Goal: Task Accomplishment & Management: Use online tool/utility

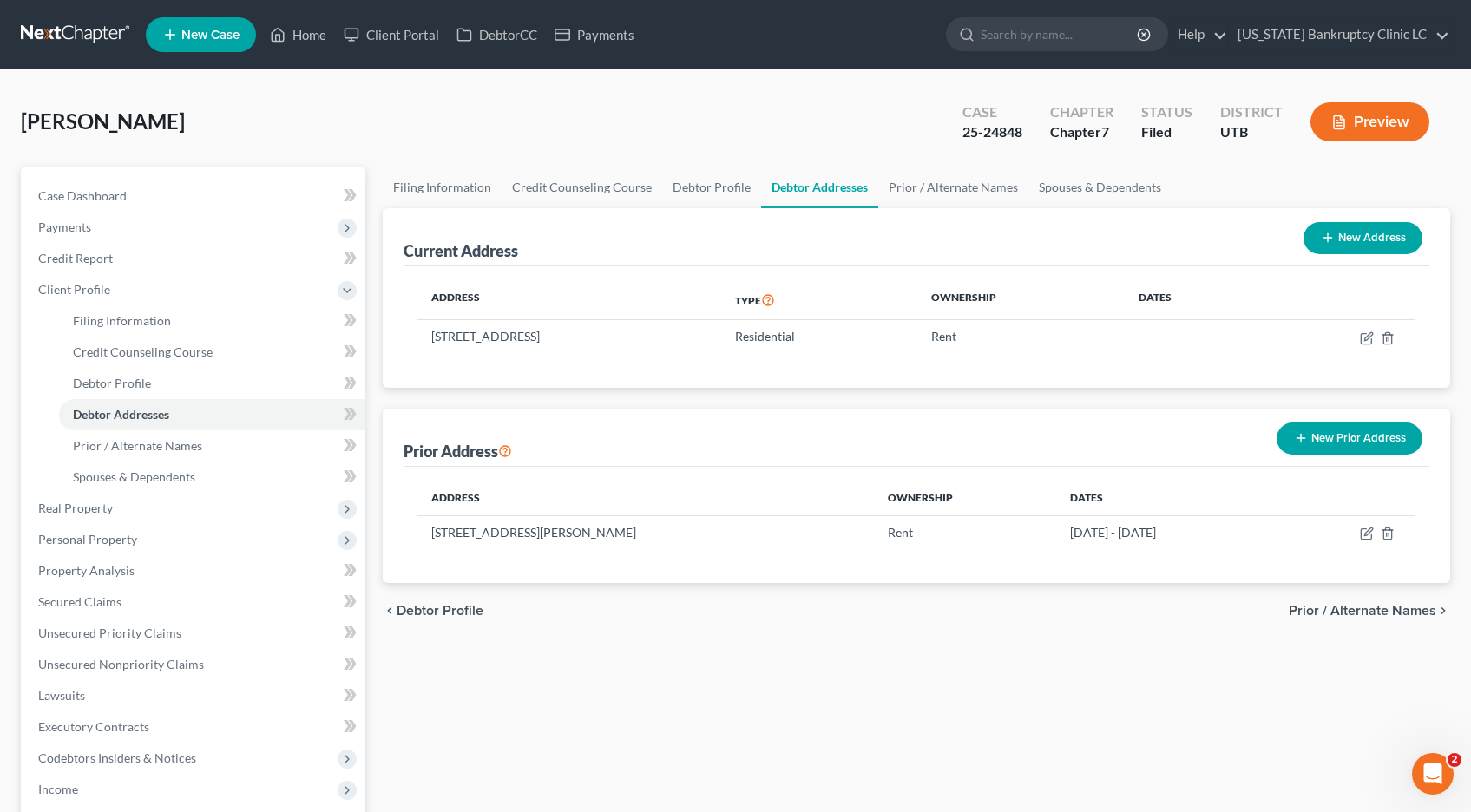
click at [97, 30] on link at bounding box center [76, 34] width 111 height 31
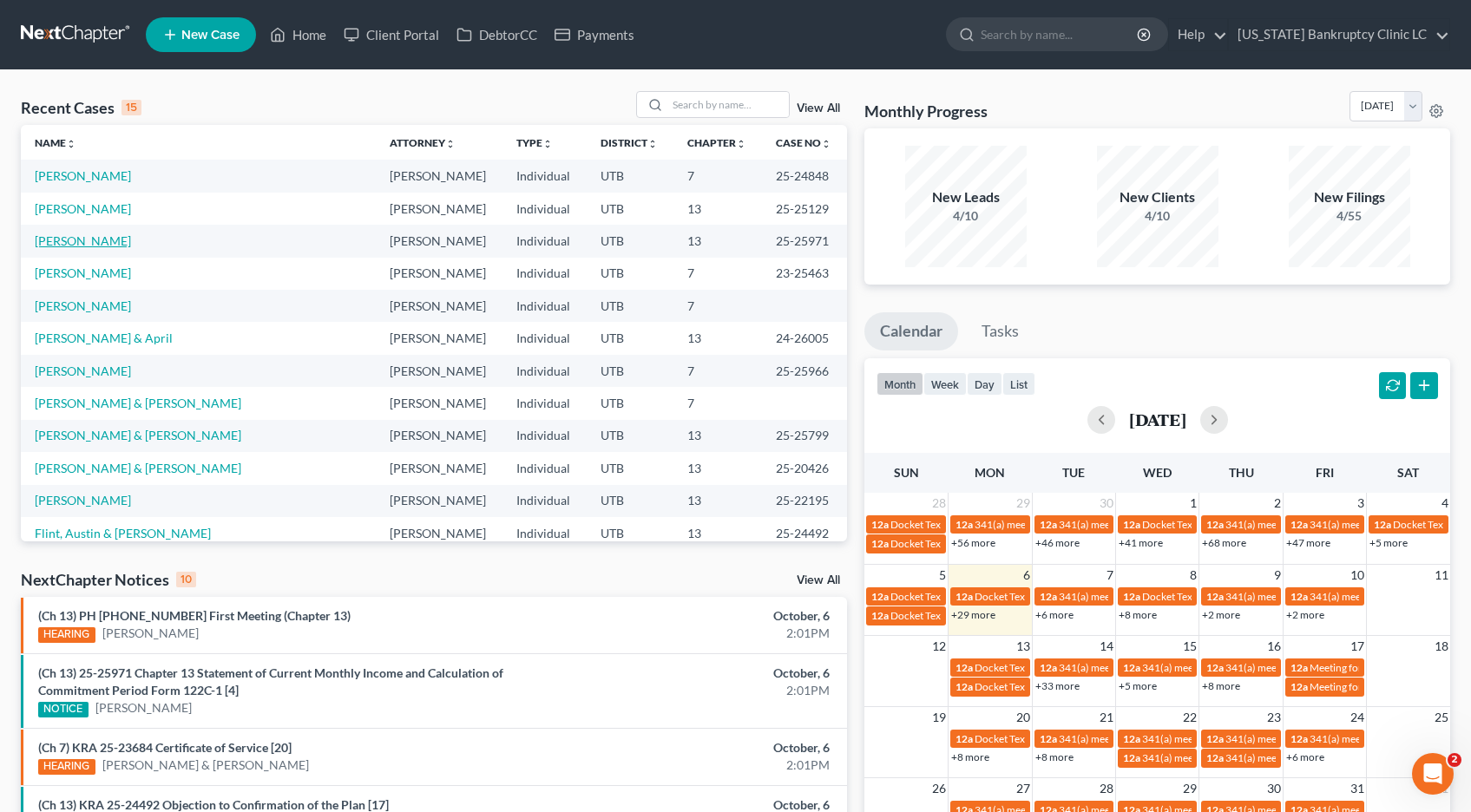
click at [105, 239] on link "[PERSON_NAME]" at bounding box center [83, 240] width 97 height 15
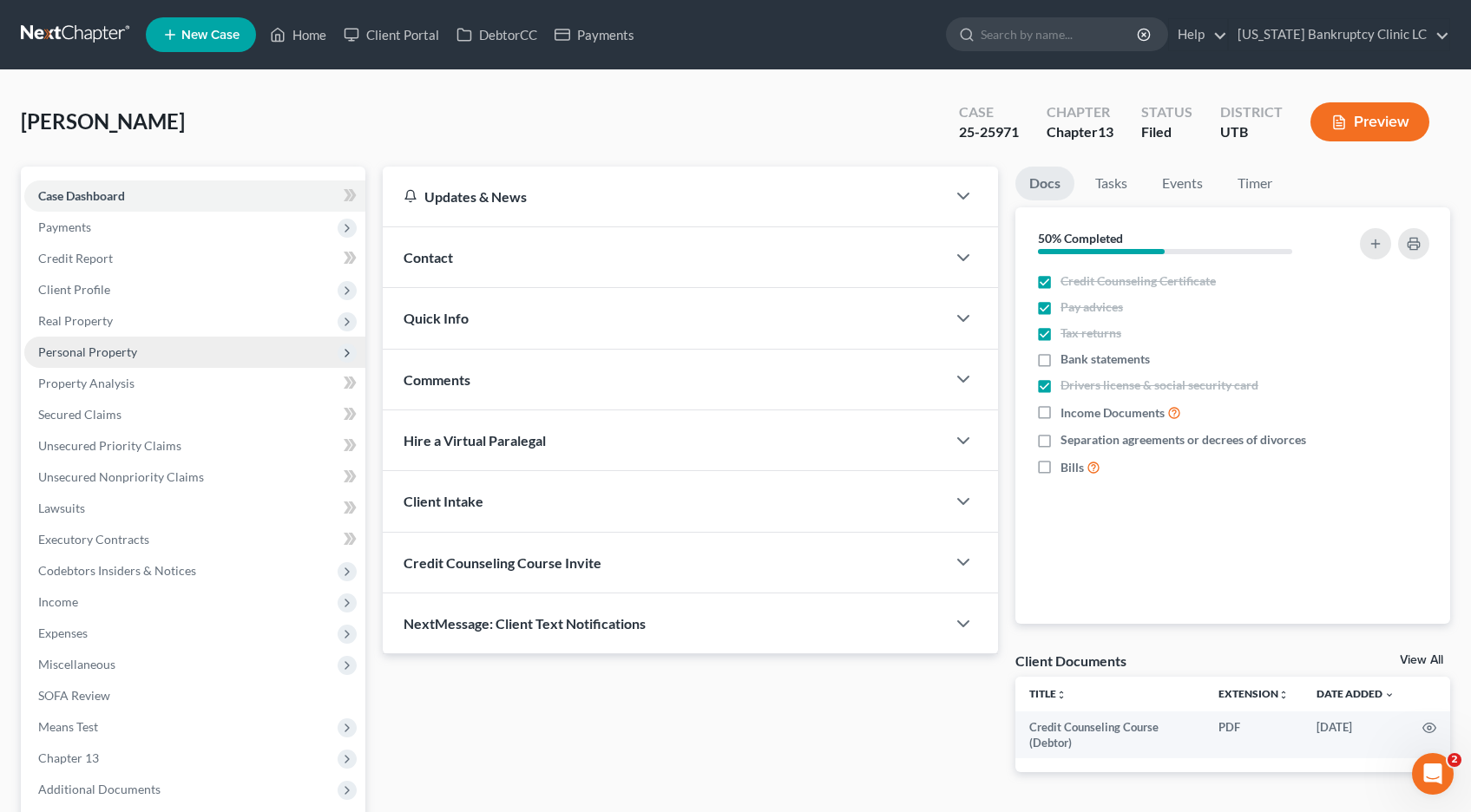
click at [66, 349] on span "Personal Property" at bounding box center [88, 352] width 99 height 15
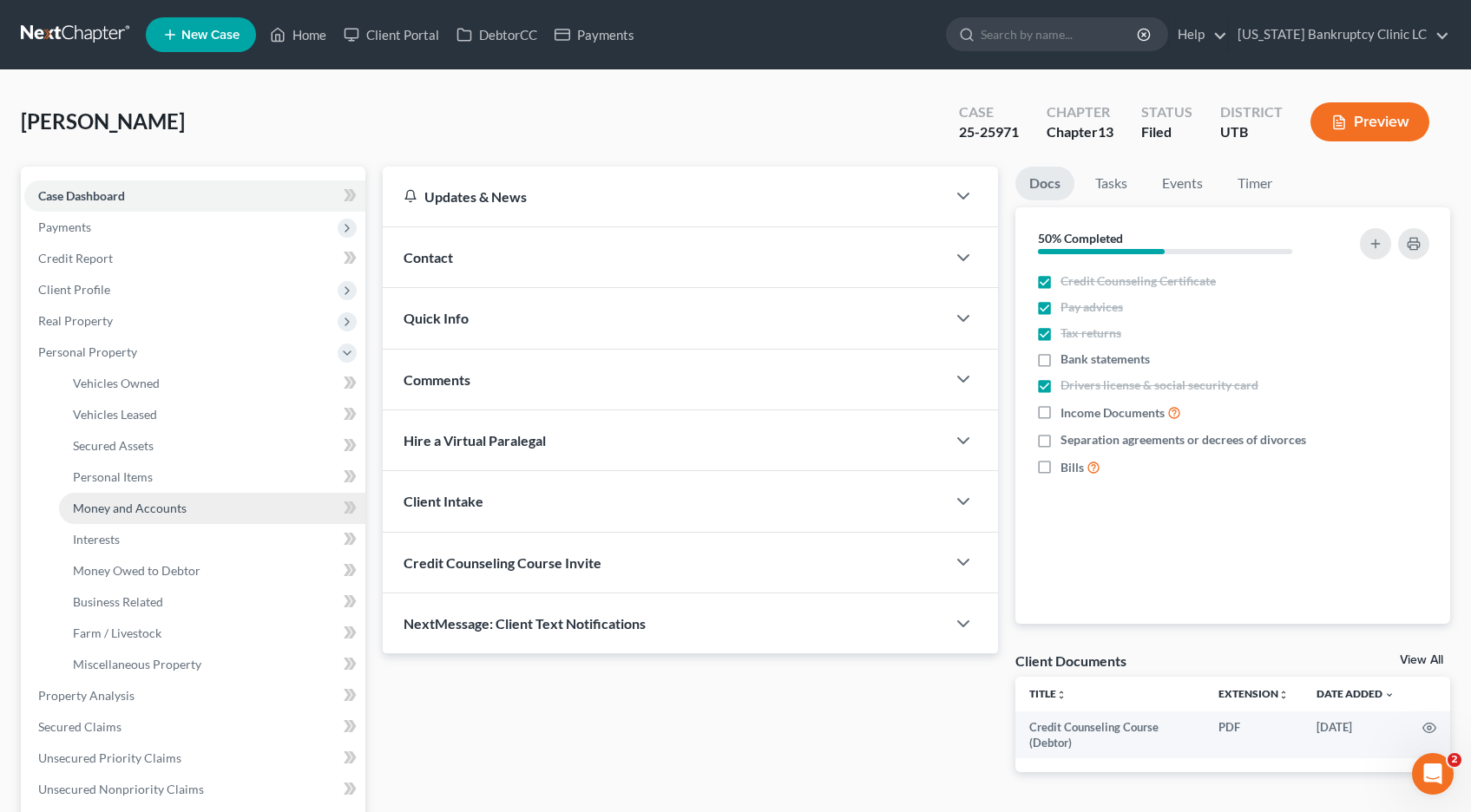
click at [99, 504] on span "Money and Accounts" at bounding box center [130, 507] width 113 height 15
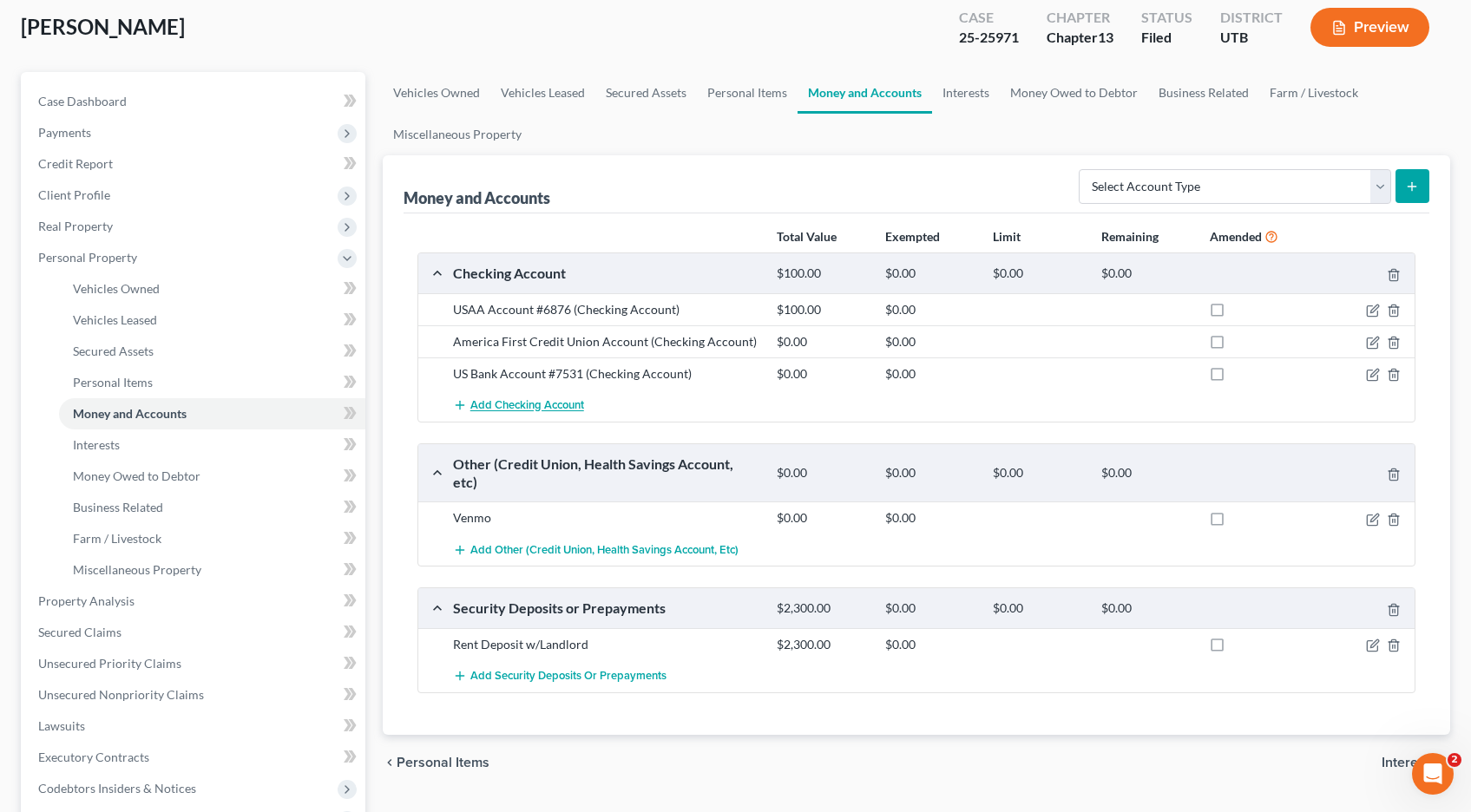
scroll to position [105, 0]
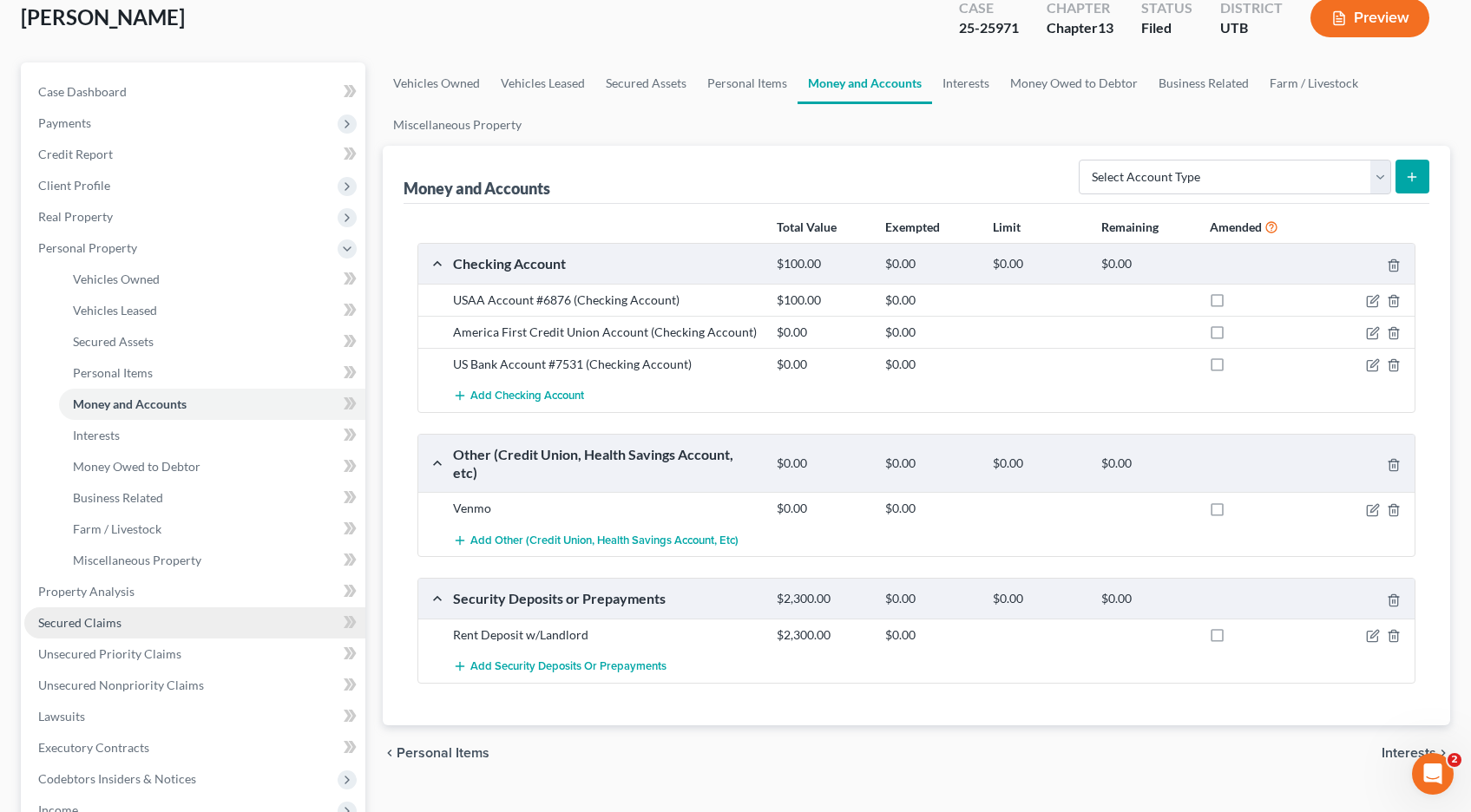
click at [67, 624] on span "Secured Claims" at bounding box center [80, 623] width 83 height 15
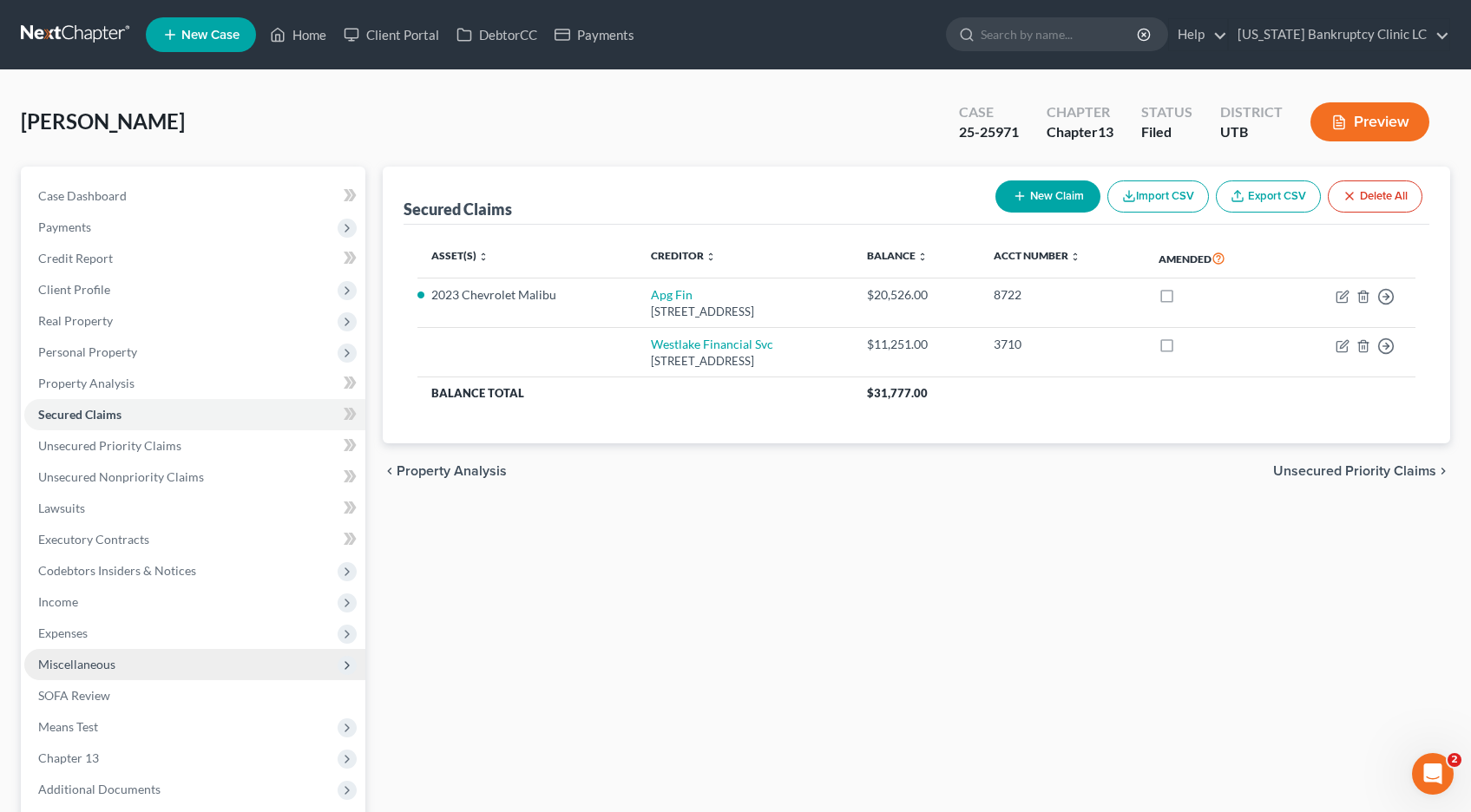
scroll to position [172, 0]
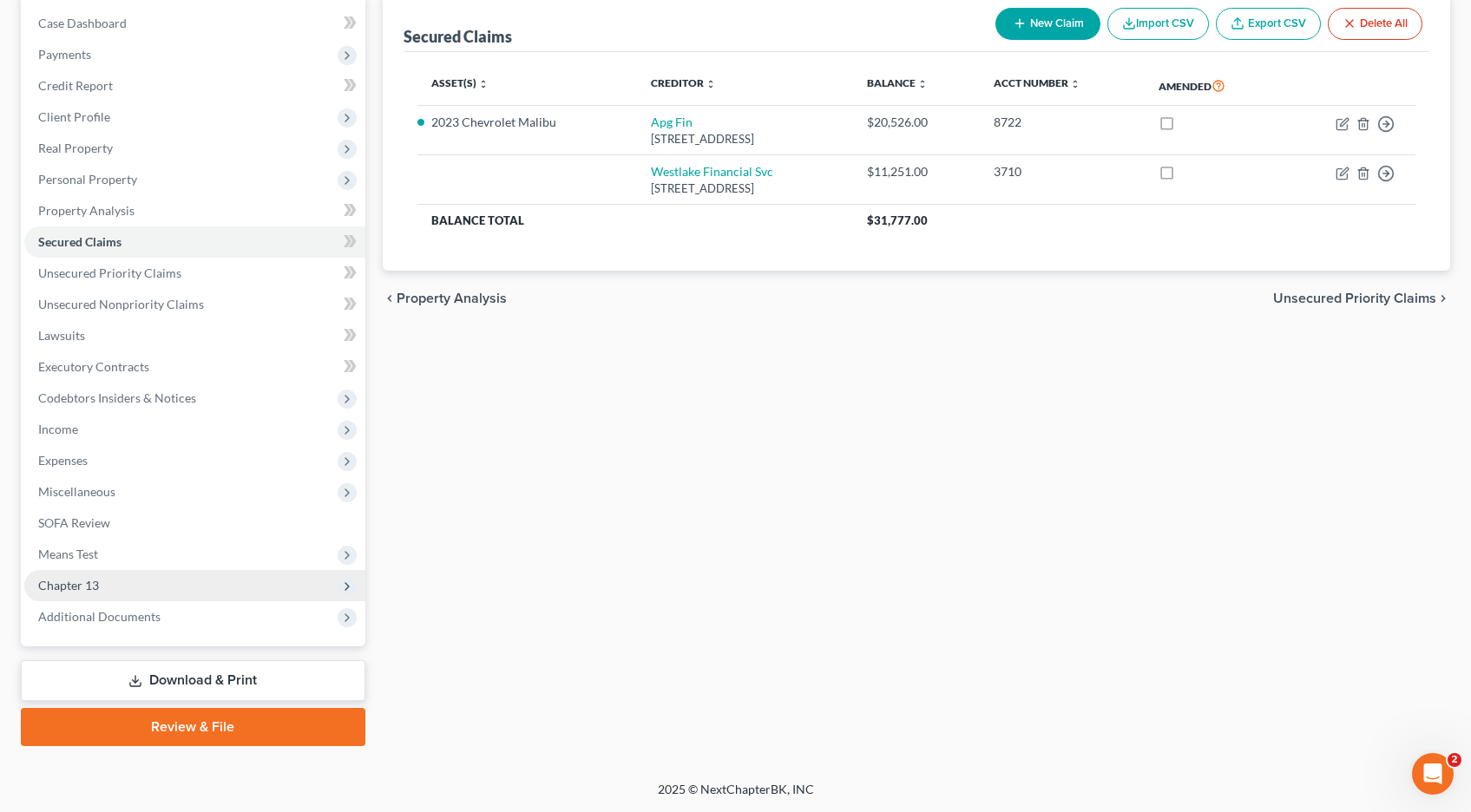
click at [97, 583] on span "Chapter 13" at bounding box center [69, 585] width 61 height 15
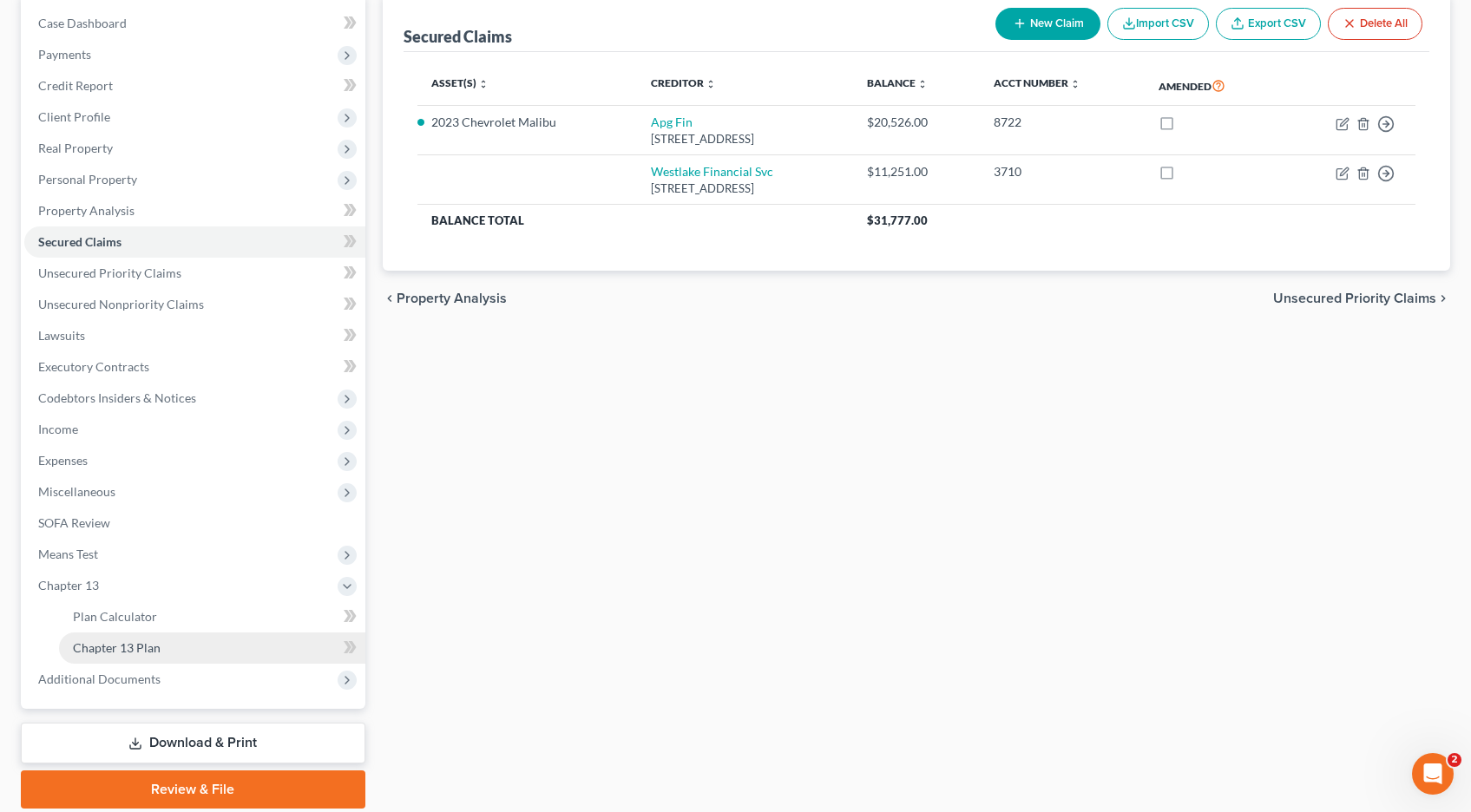
click at [89, 649] on span "Chapter 13 Plan" at bounding box center [117, 648] width 88 height 15
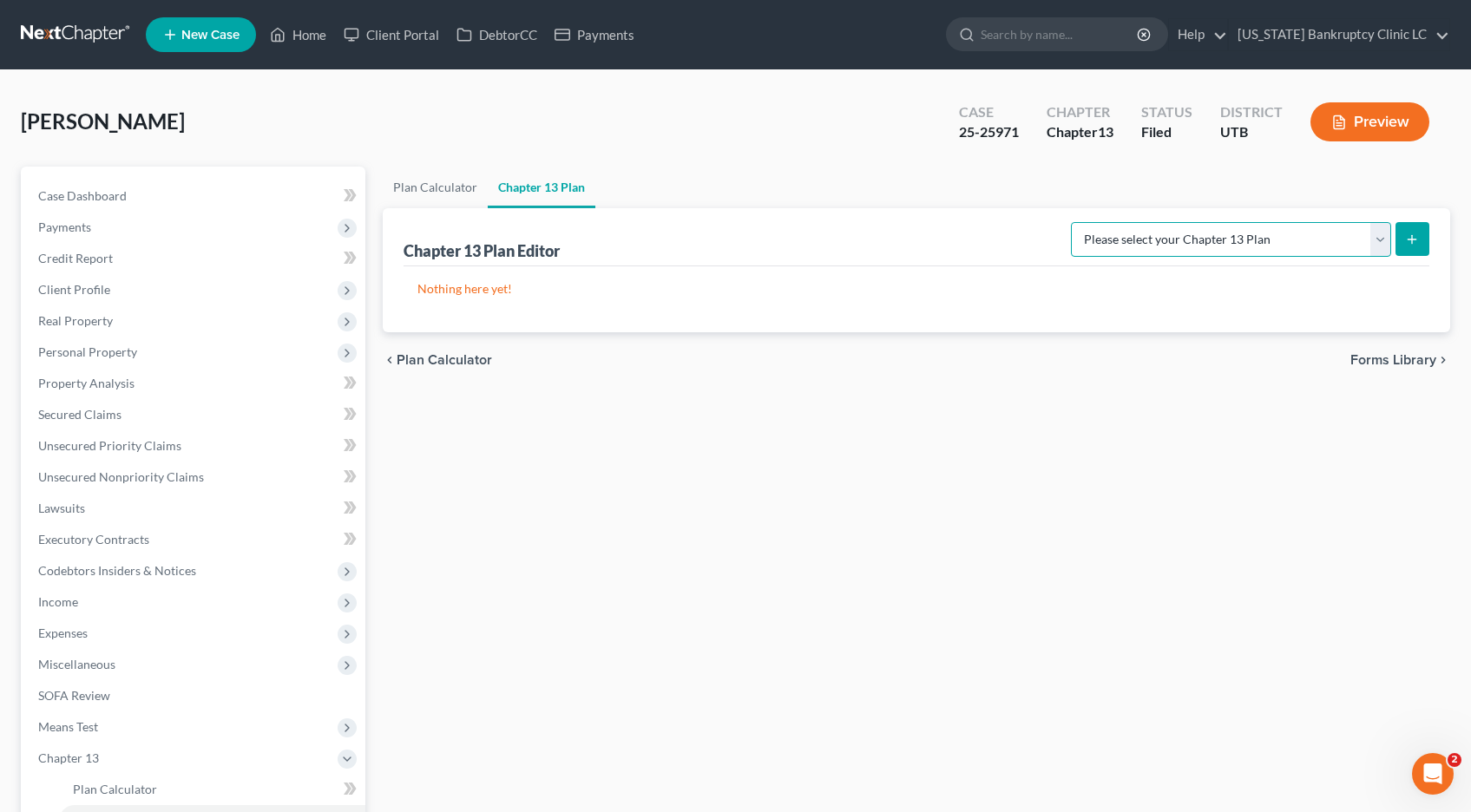
click at [1379, 236] on select "Please select your Chapter 13 Plan Chapter 13 Plan - Utah Bankruptcy Clinic LC …" at bounding box center [1231, 239] width 320 height 35
select select "0"
click at [1109, 222] on select "Please select your Chapter 13 Plan Chapter 13 Plan - Utah Bankruptcy Clinic LC …" at bounding box center [1231, 239] width 320 height 35
click at [1409, 233] on icon "submit" at bounding box center [1412, 239] width 14 height 14
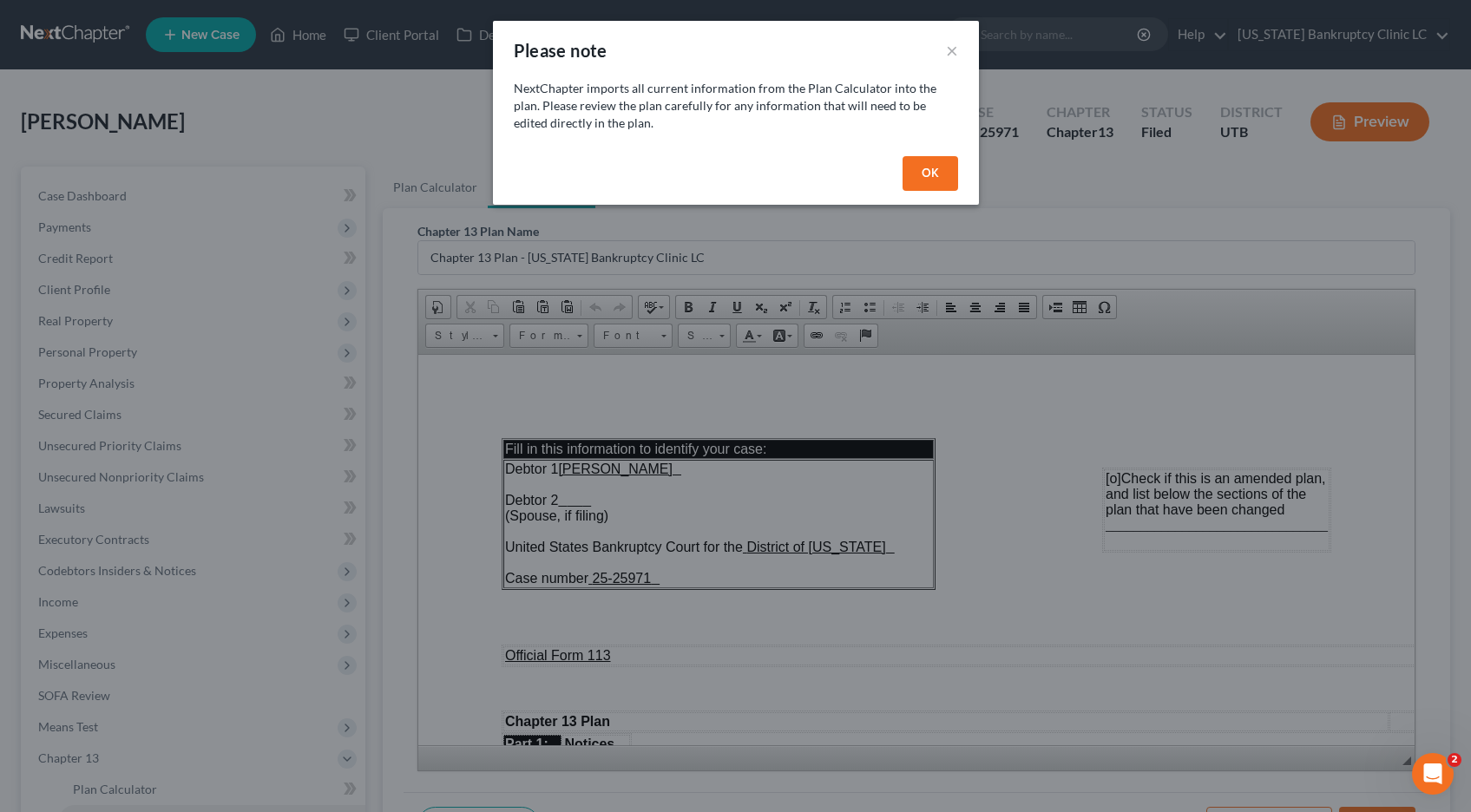
click at [933, 178] on button "OK" at bounding box center [930, 173] width 55 height 35
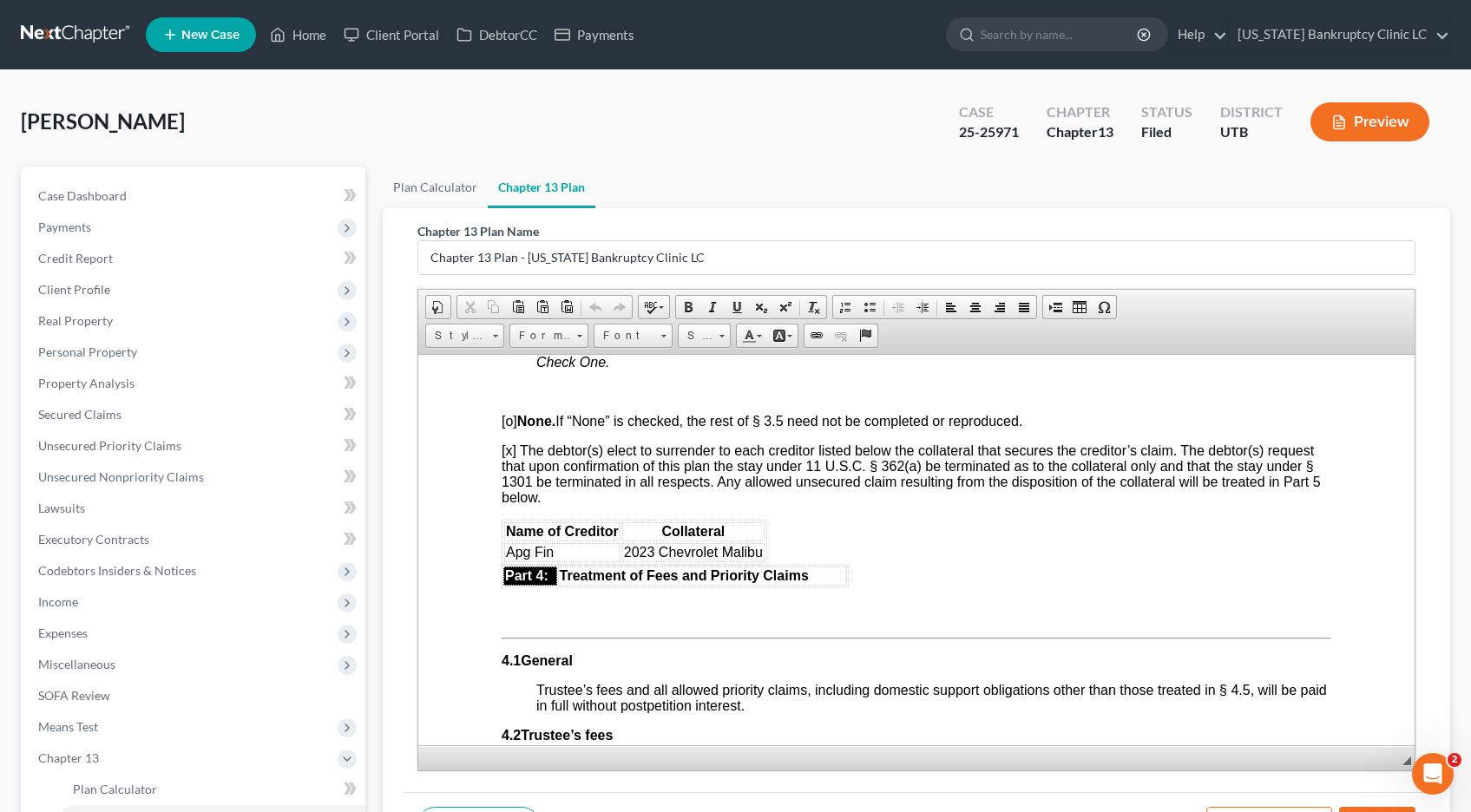
scroll to position [2365, 0]
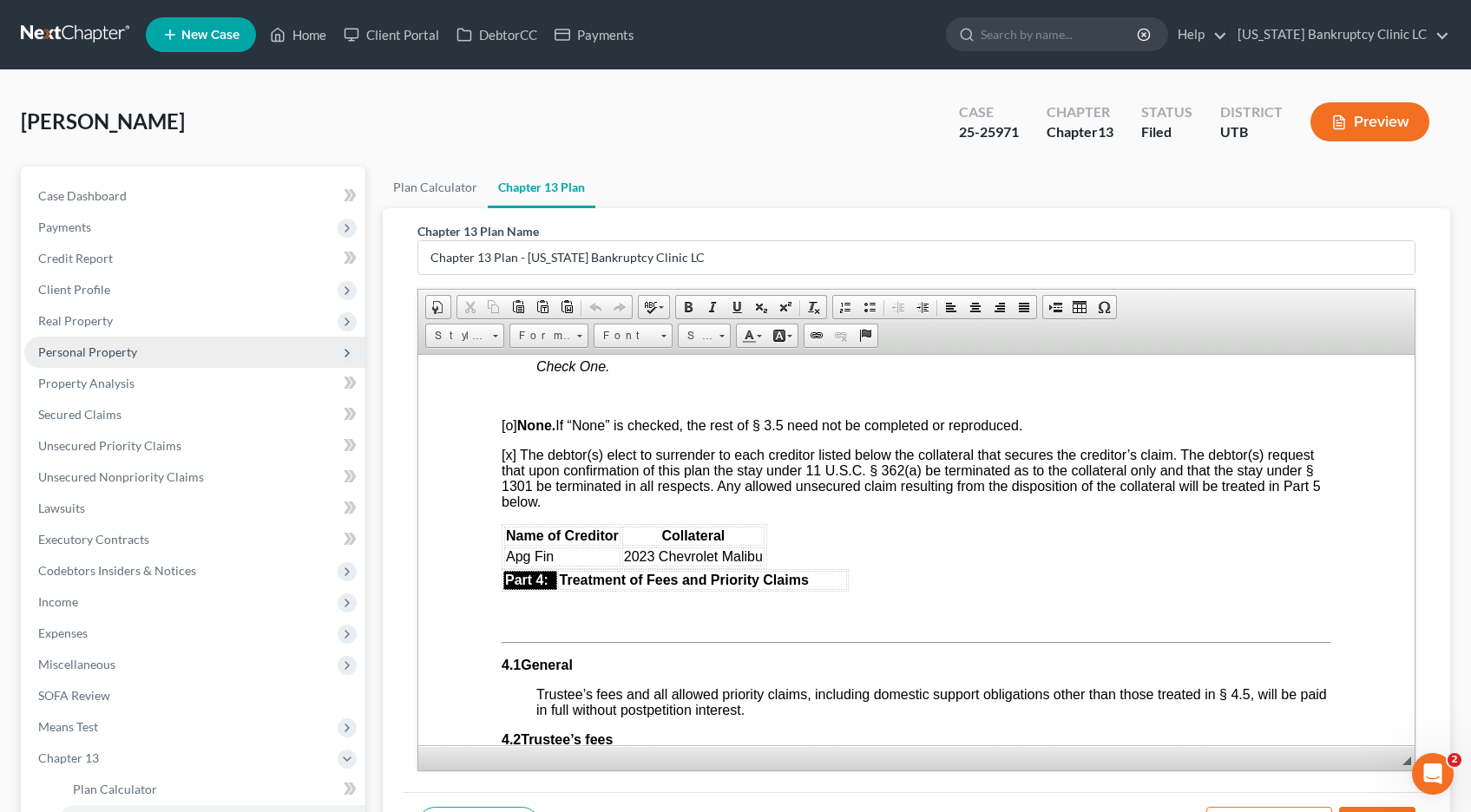
click at [93, 355] on span "Personal Property" at bounding box center [88, 352] width 99 height 15
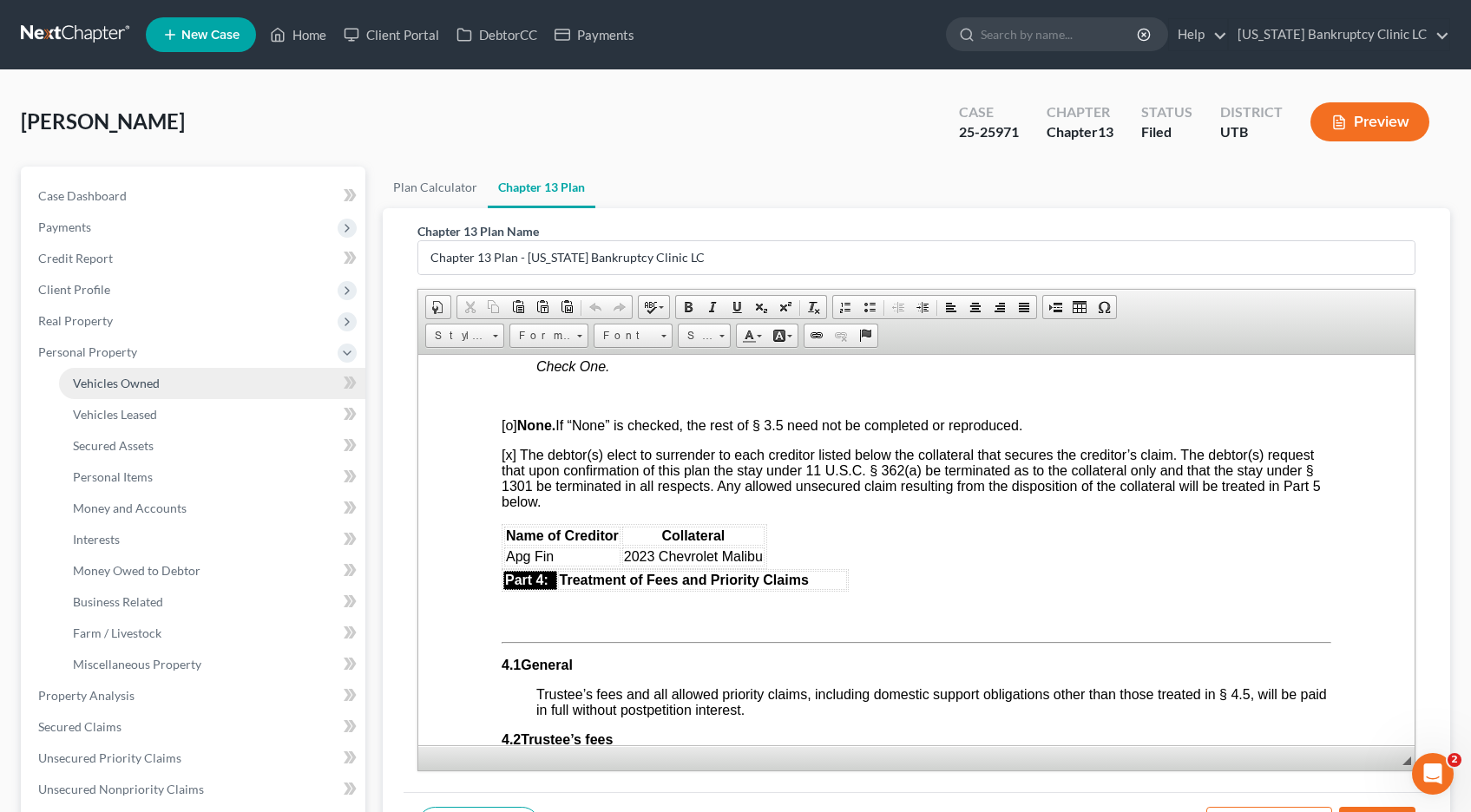
click at [91, 389] on span "Vehicles Owned" at bounding box center [116, 383] width 87 height 15
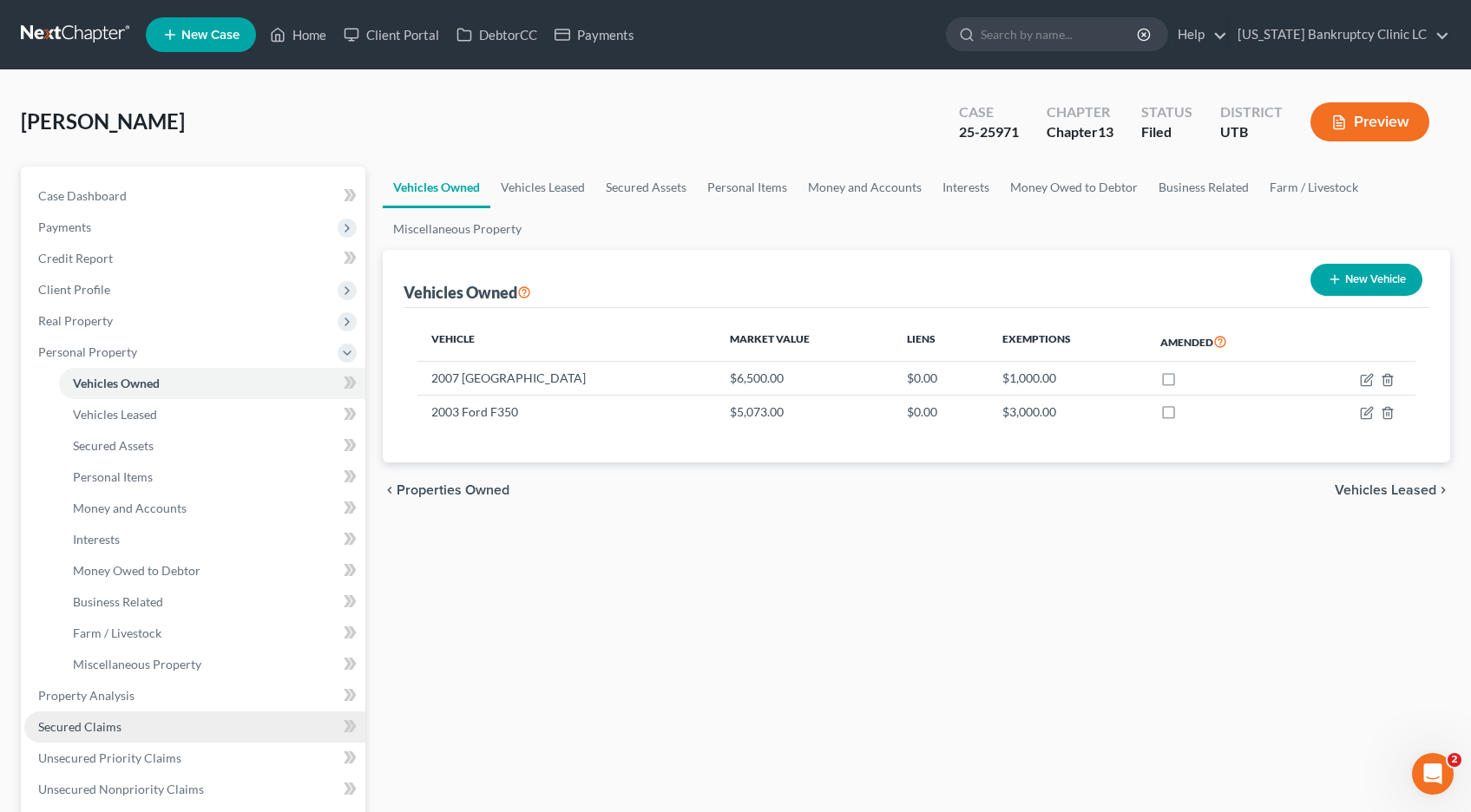
click at [62, 722] on span "Secured Claims" at bounding box center [80, 726] width 83 height 15
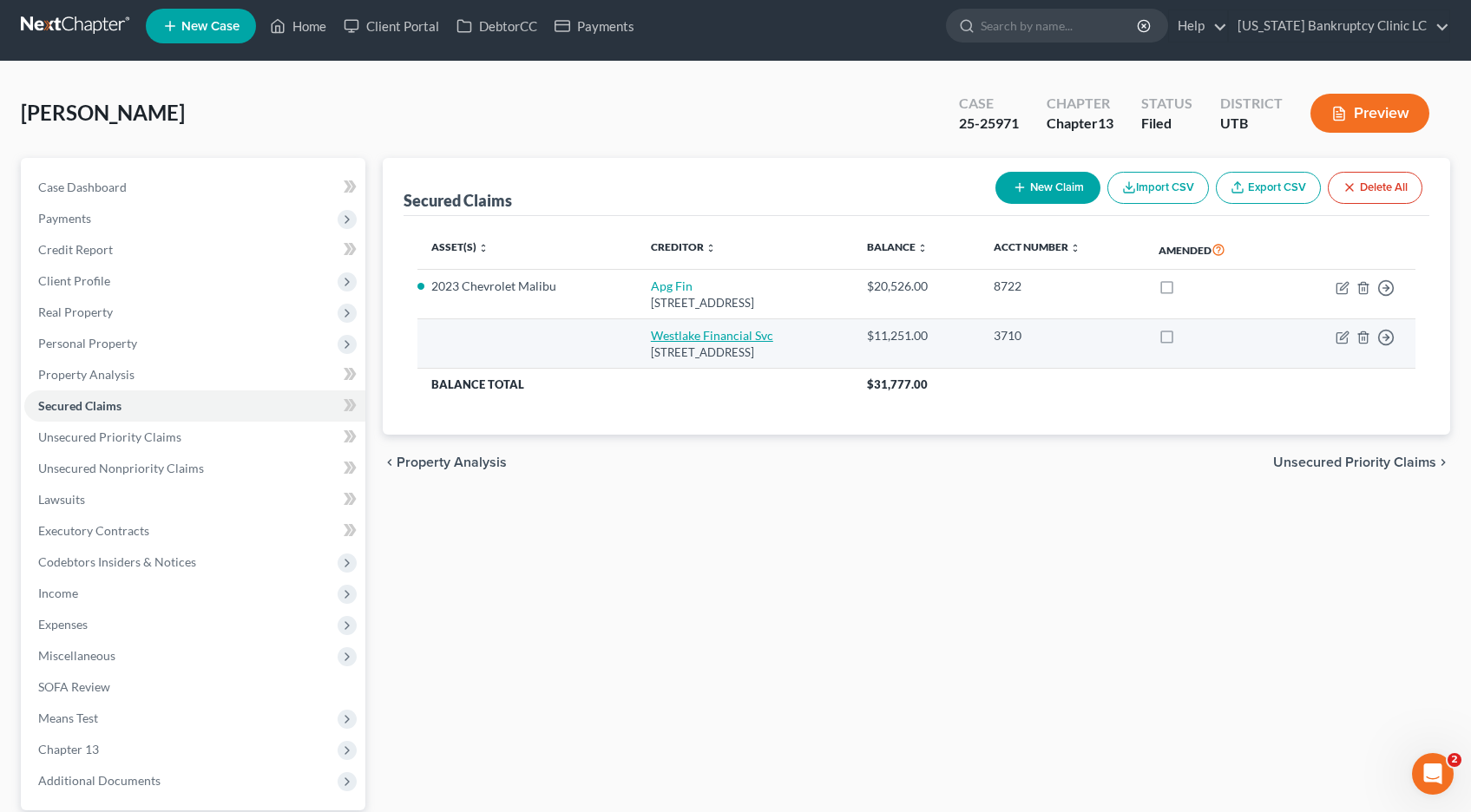
click at [652, 345] on td "Westlake Financial Svc 4751 Wilshire Blvd Ste 1, Los Angeles, CA 90010" at bounding box center [745, 343] width 216 height 49
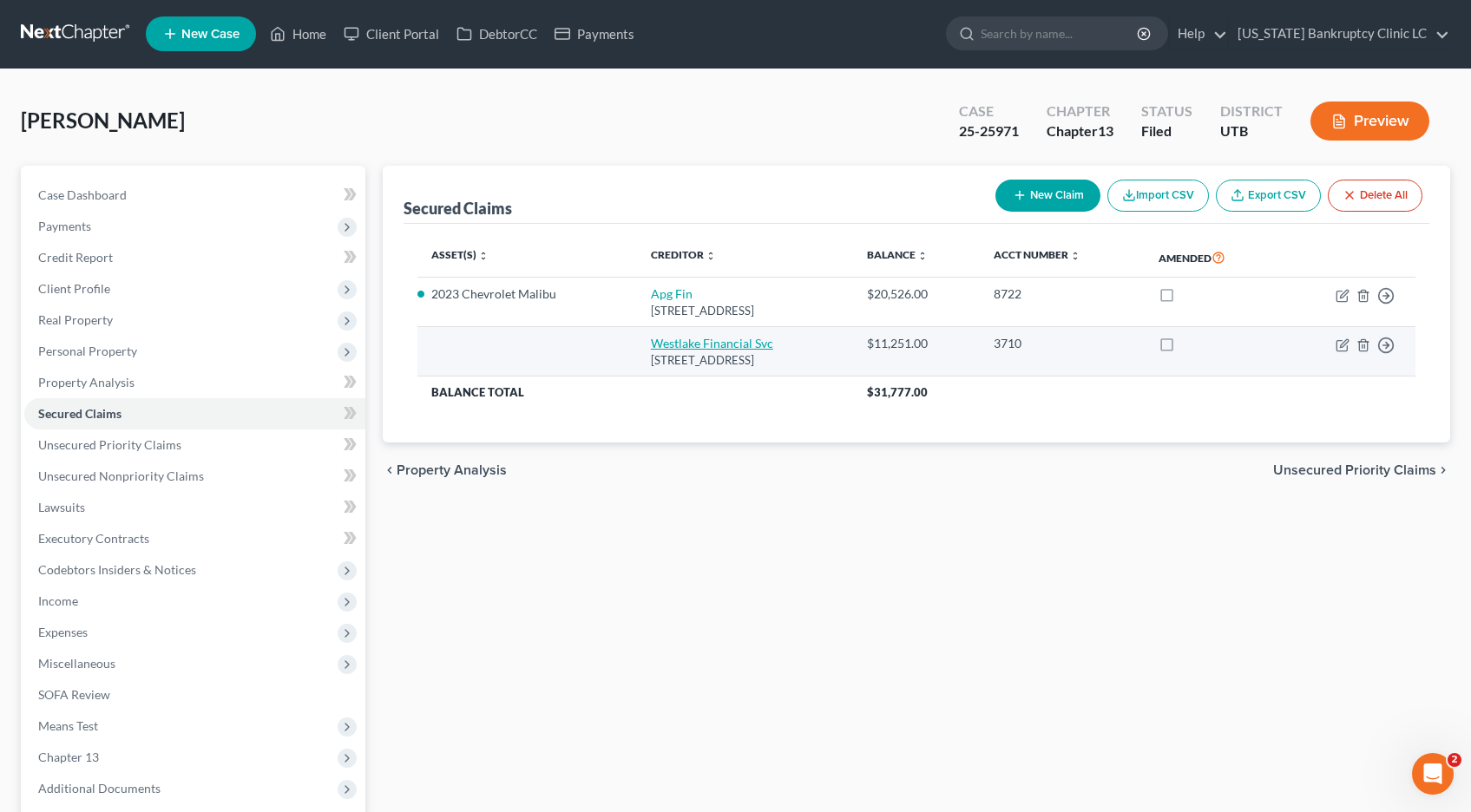
scroll to position [4, 0]
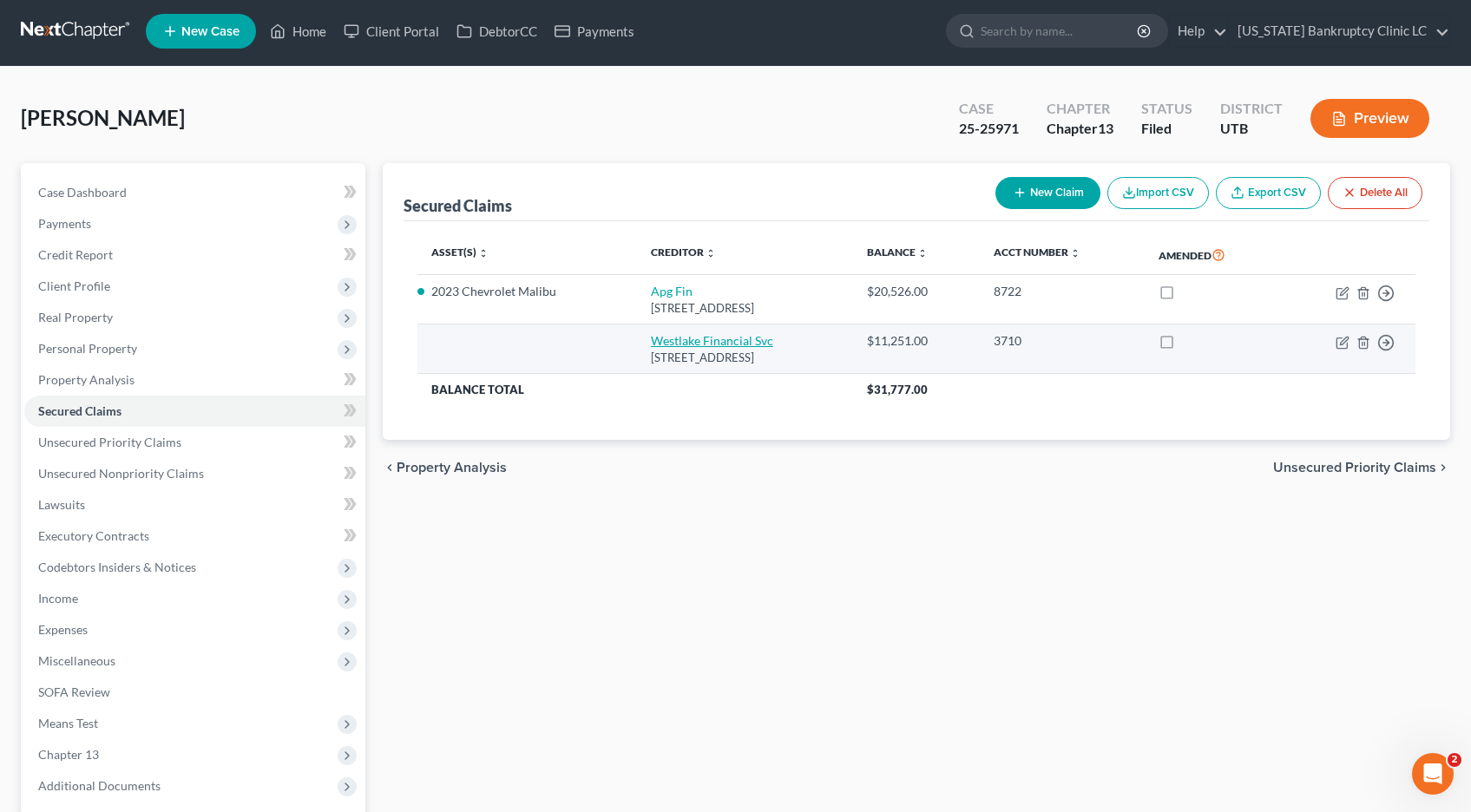
click at [651, 338] on link "Westlake Financial Svc" at bounding box center [711, 340] width 122 height 15
select select "4"
select select "0"
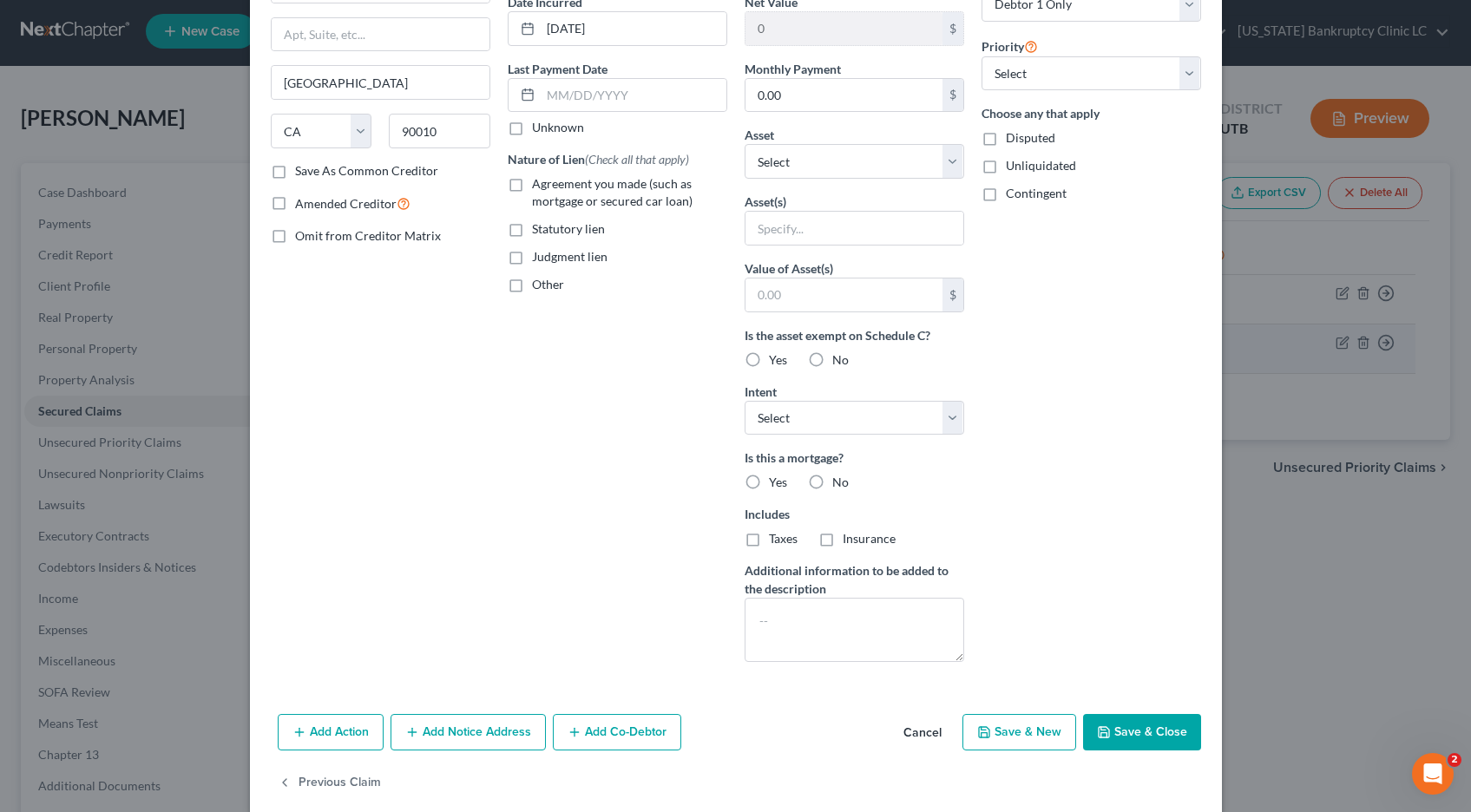
scroll to position [201, 0]
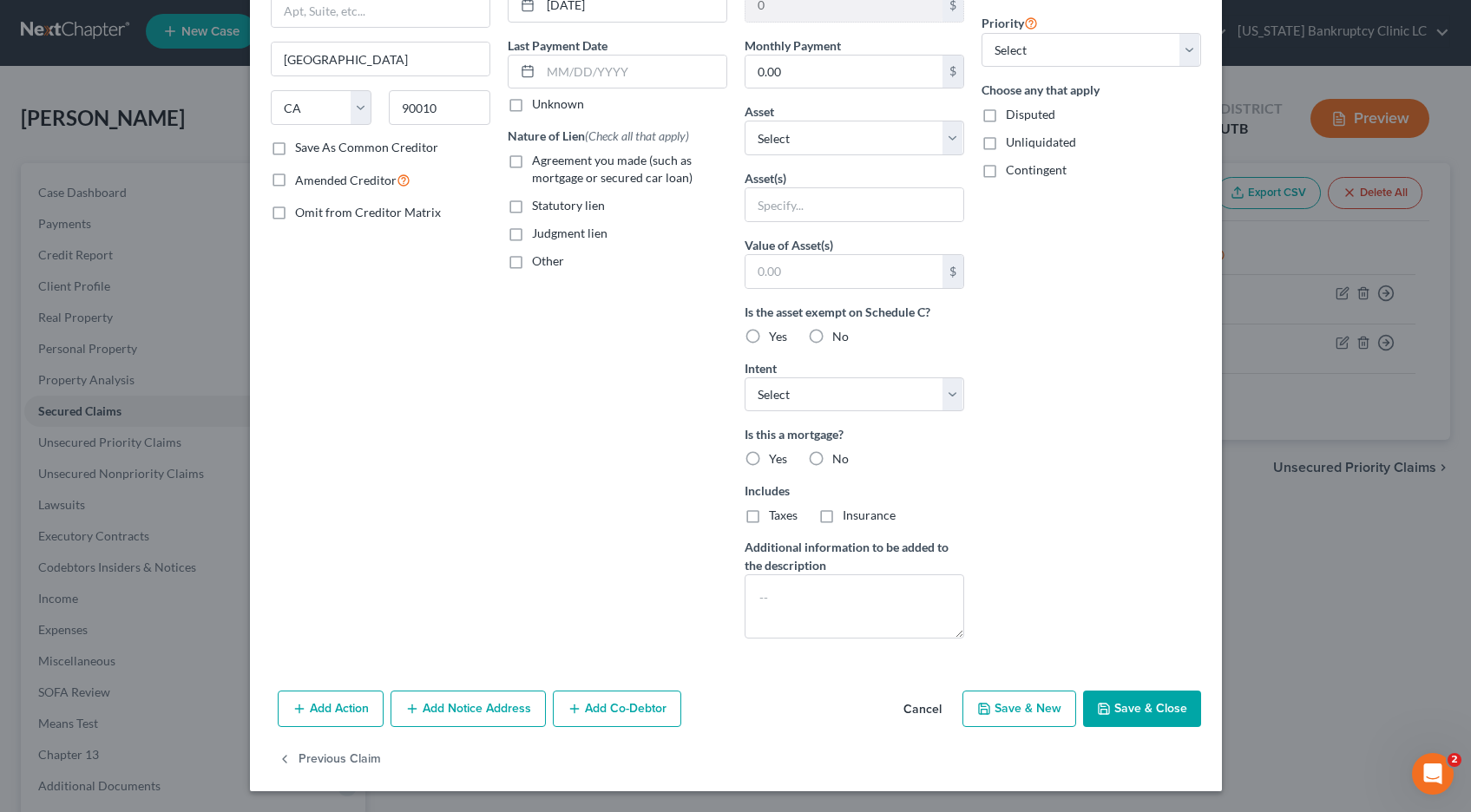
click at [1131, 711] on button "Save & Close" at bounding box center [1142, 708] width 118 height 37
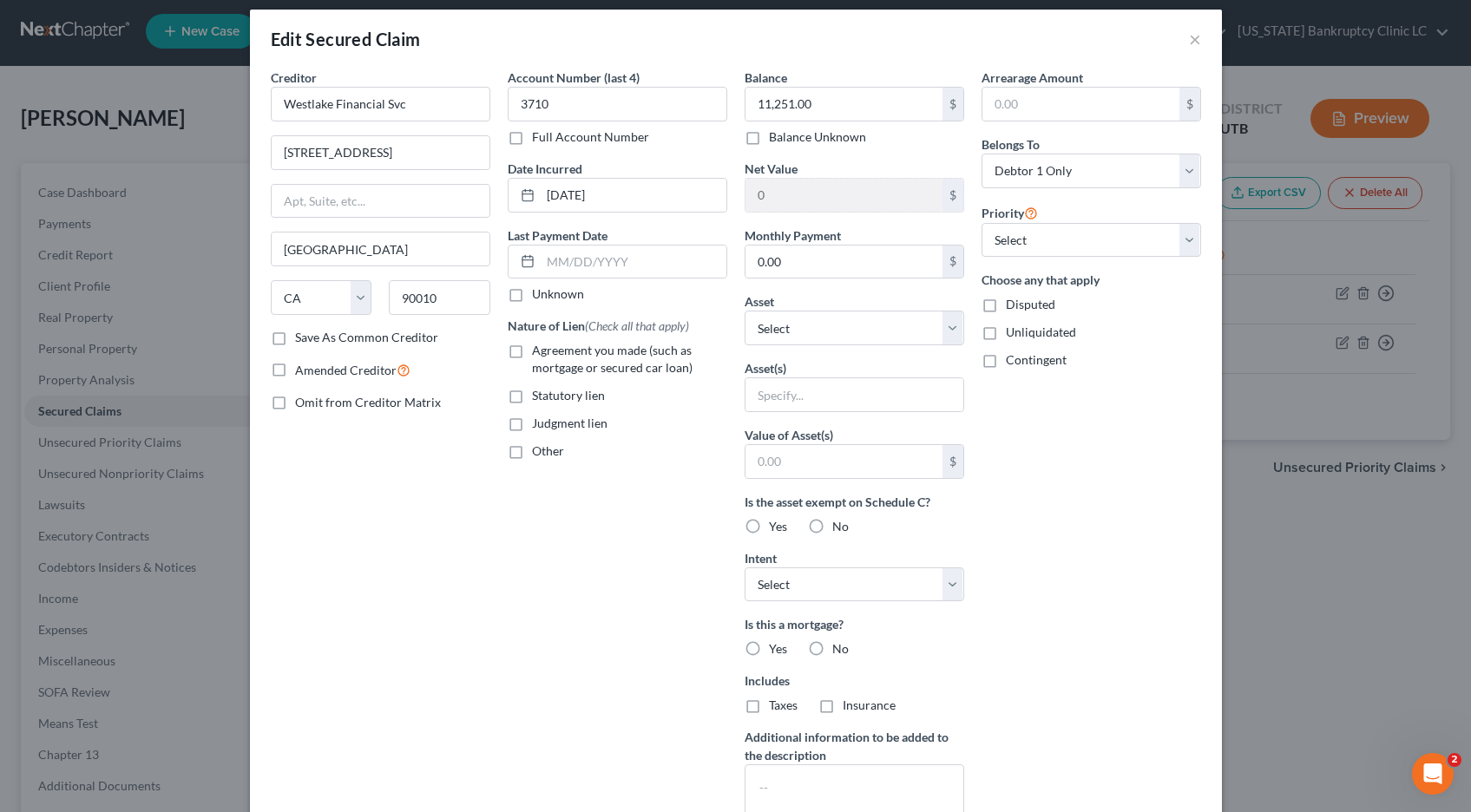
type input "0"
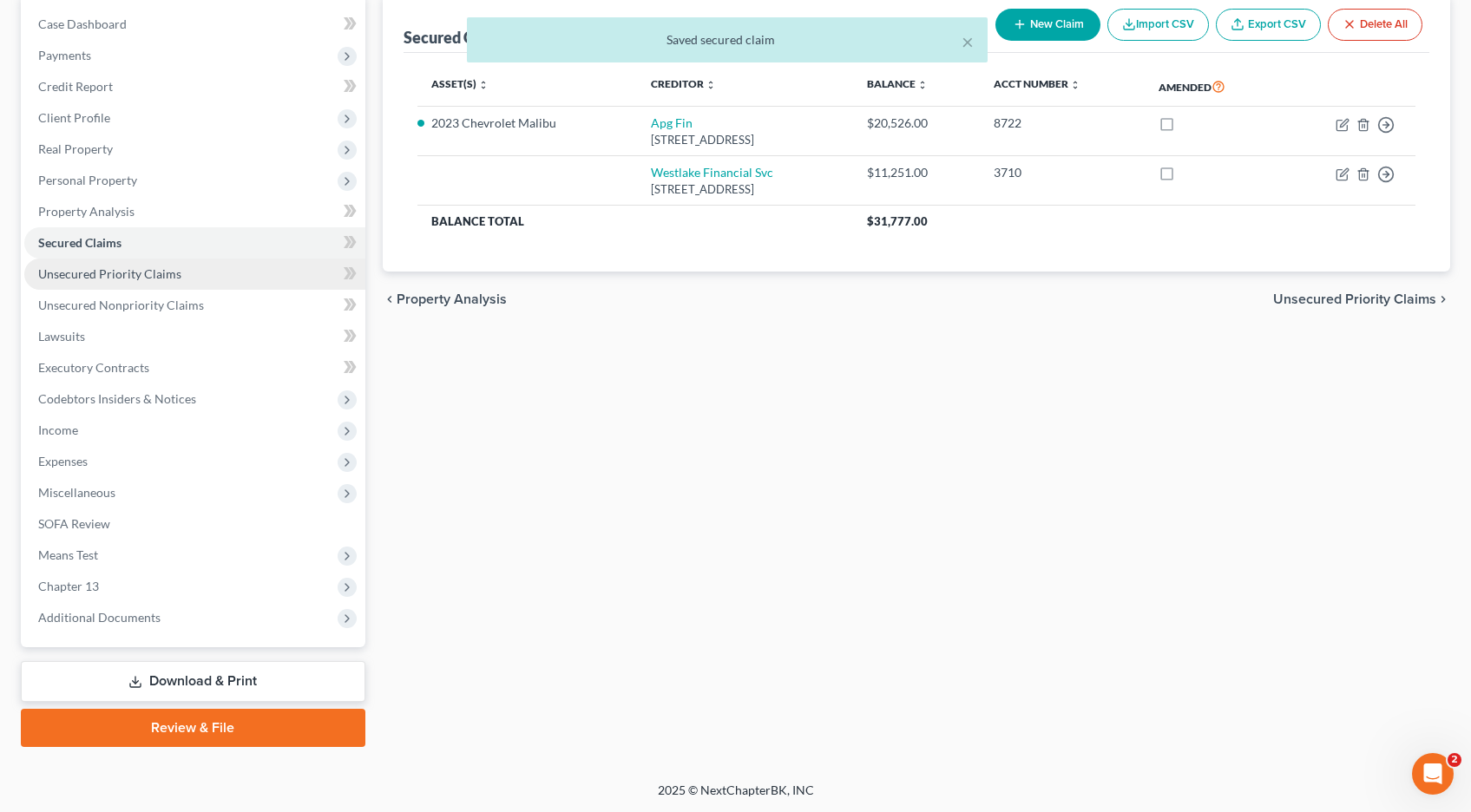
scroll to position [172, 0]
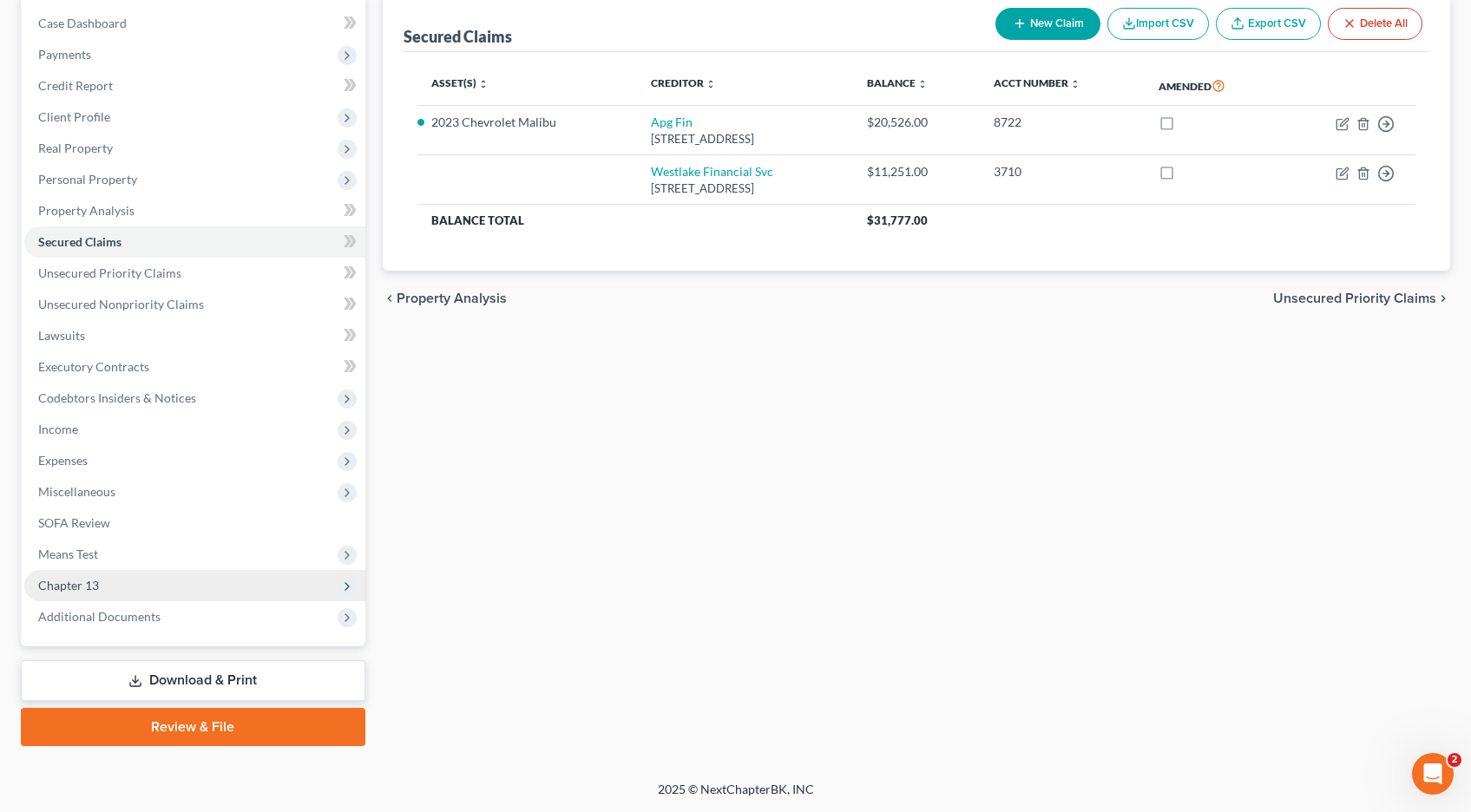
click at [102, 584] on span "Chapter 13" at bounding box center [195, 585] width 341 height 31
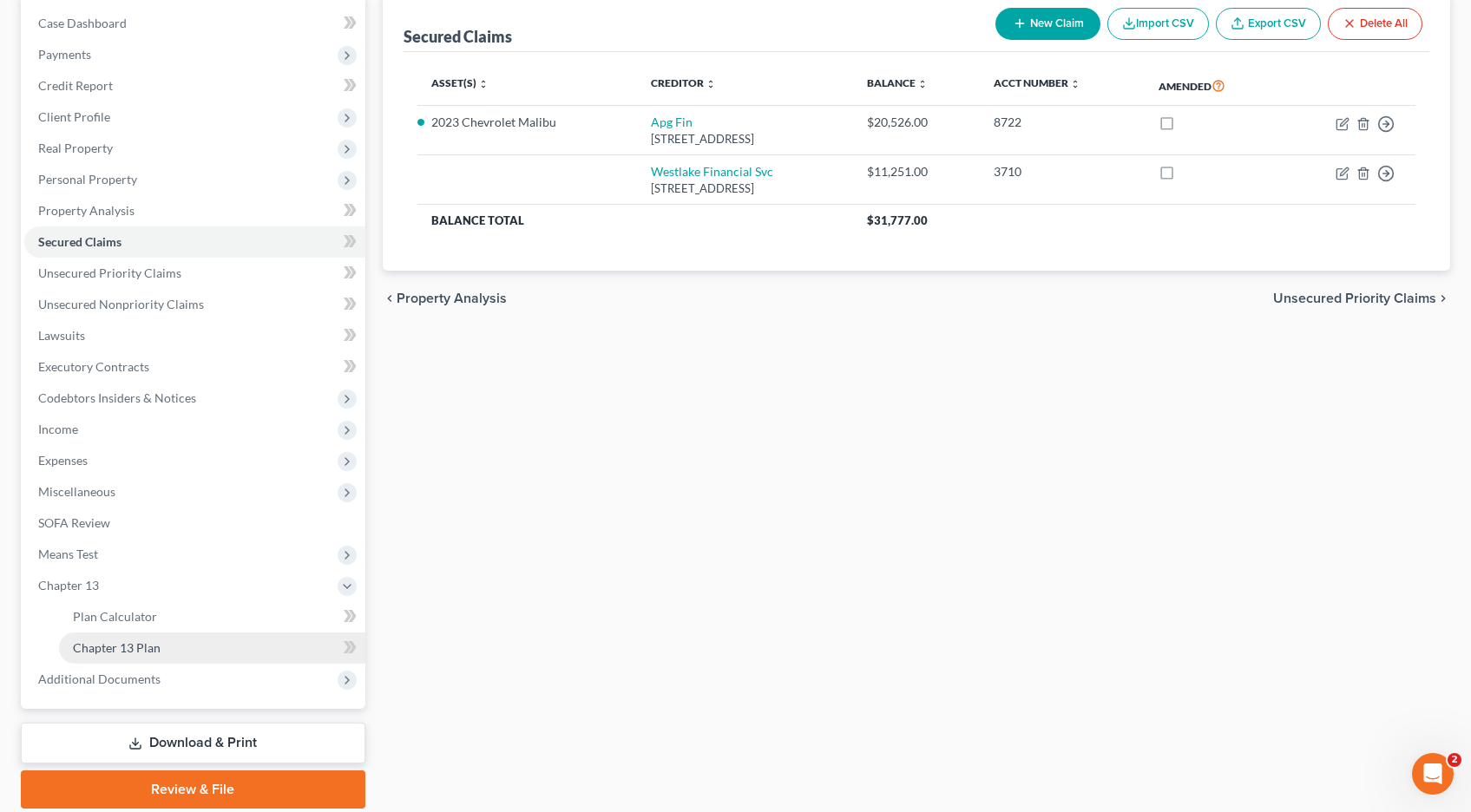
click at [107, 649] on span "Chapter 13 Plan" at bounding box center [117, 648] width 88 height 15
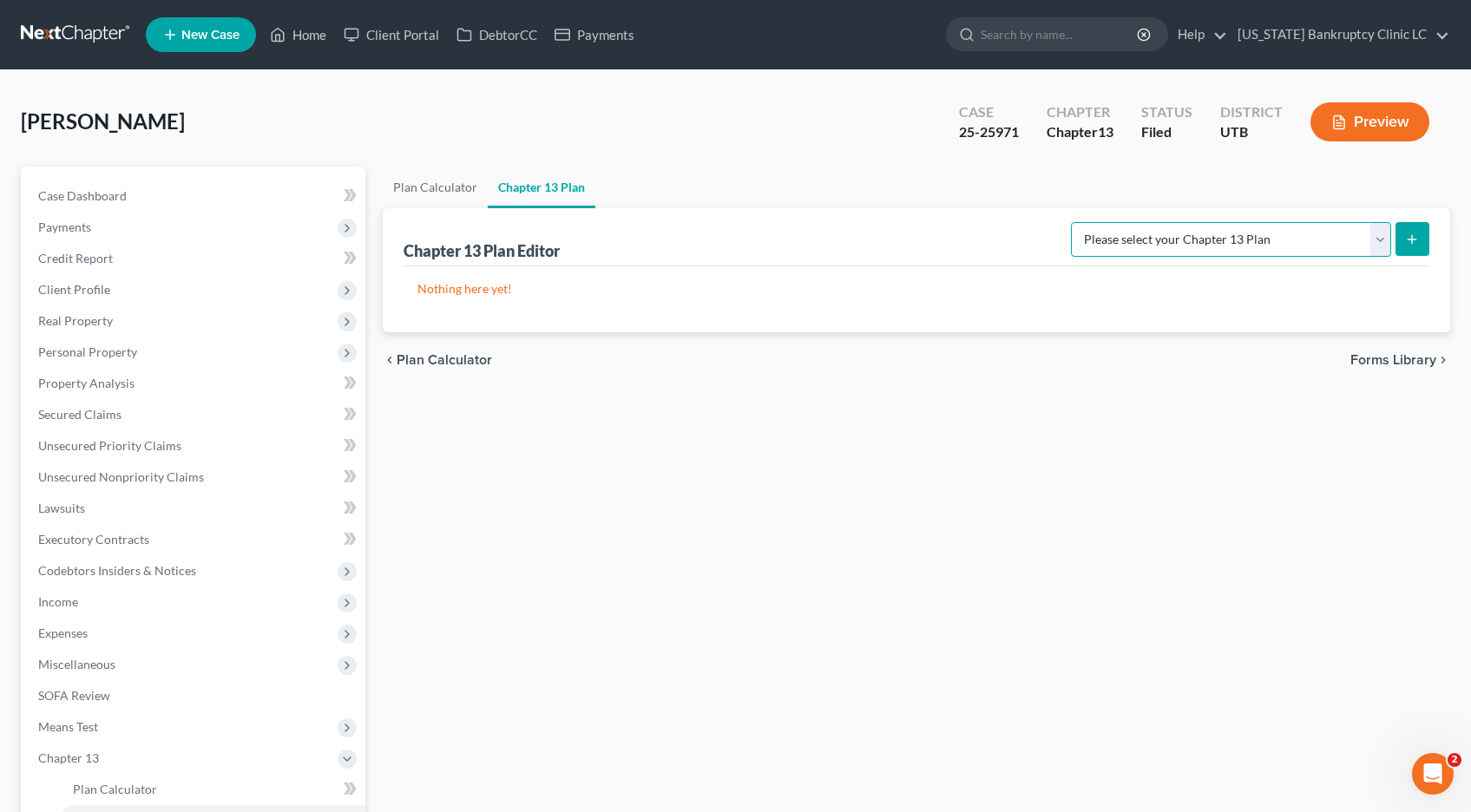
click at [1374, 233] on select "Please select your Chapter 13 Plan Chapter 13 Plan - Utah Bankruptcy Clinic LC …" at bounding box center [1231, 239] width 320 height 35
select select "0"
click at [1109, 222] on select "Please select your Chapter 13 Plan Chapter 13 Plan - Utah Bankruptcy Clinic LC …" at bounding box center [1231, 239] width 320 height 35
click at [1413, 237] on icon "submit" at bounding box center [1412, 239] width 14 height 14
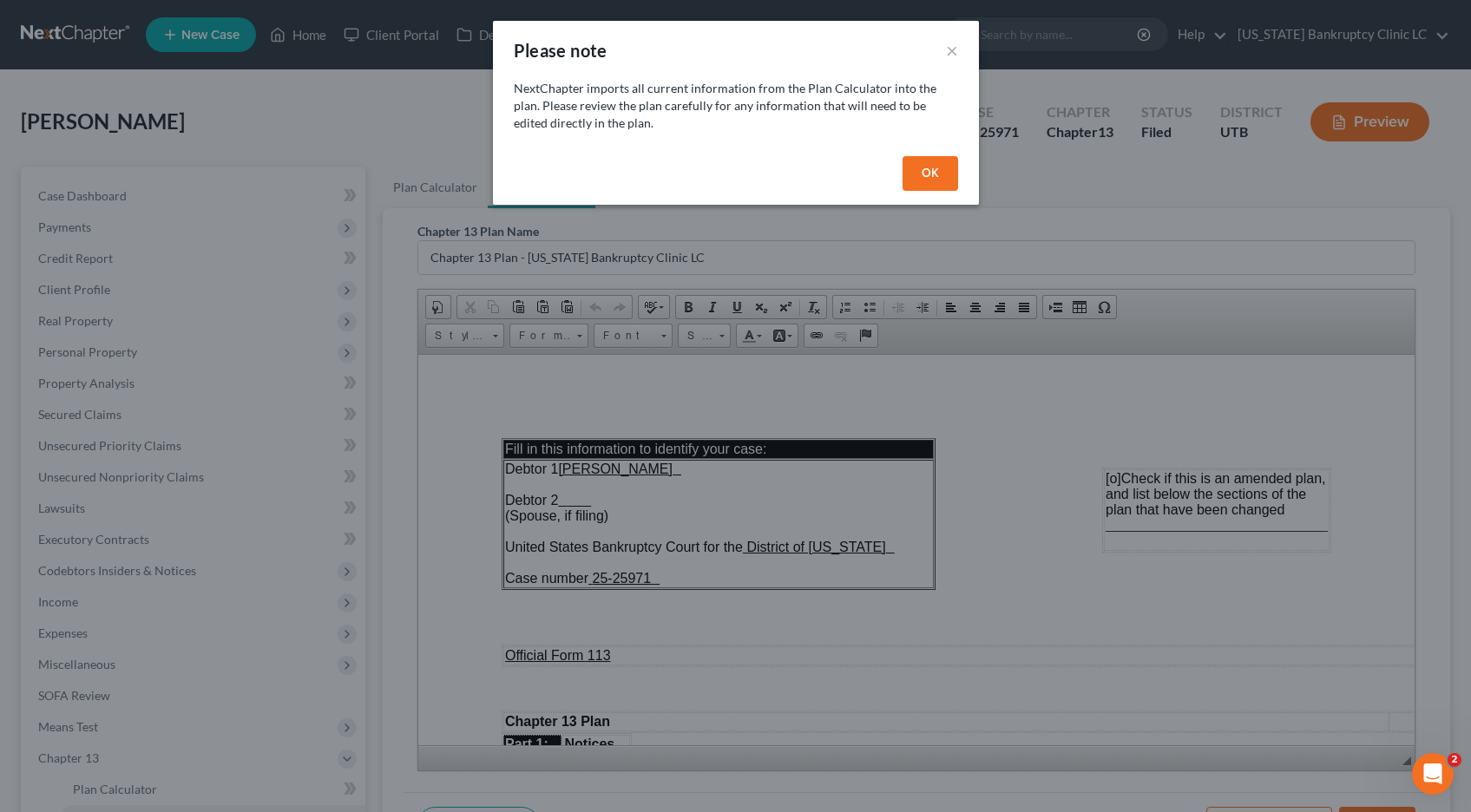
click at [934, 171] on button "OK" at bounding box center [930, 173] width 55 height 35
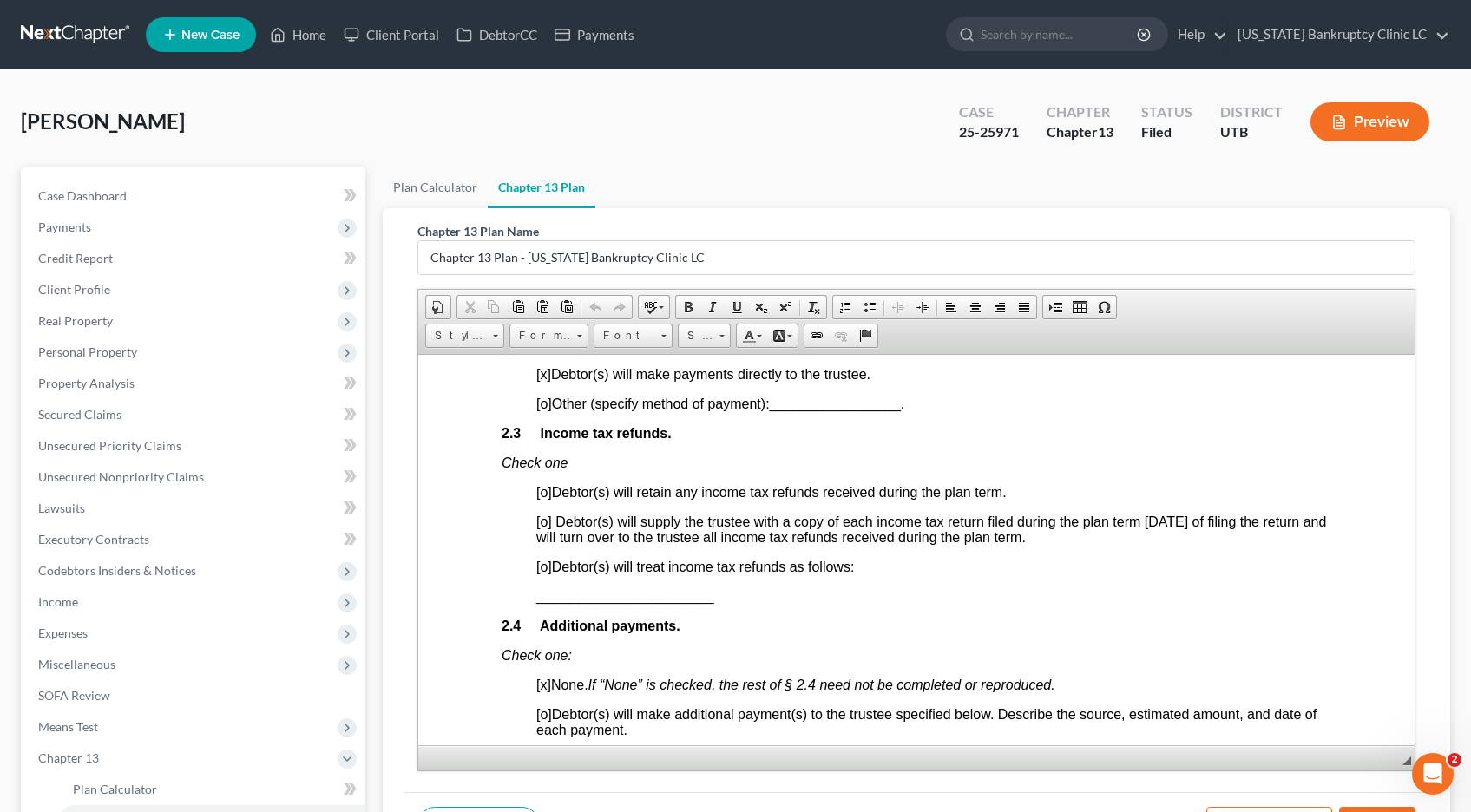
scroll to position [1225, 0]
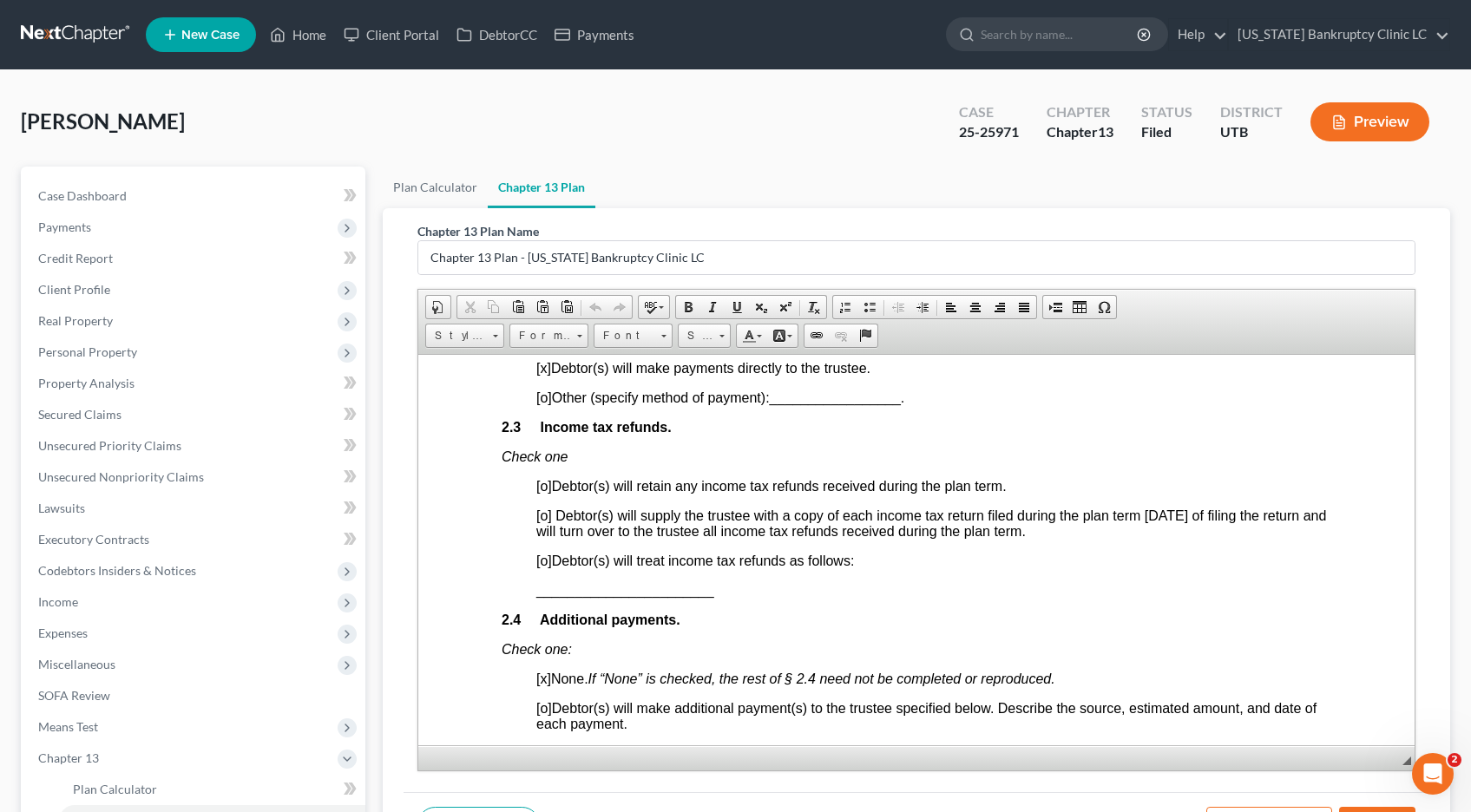
click at [545, 564] on span "[o]" at bounding box center [542, 560] width 15 height 15
drag, startPoint x: 717, startPoint y: 593, endPoint x: 533, endPoint y: 595, distance: 184.0
click at [735, 306] on span at bounding box center [737, 307] width 14 height 14
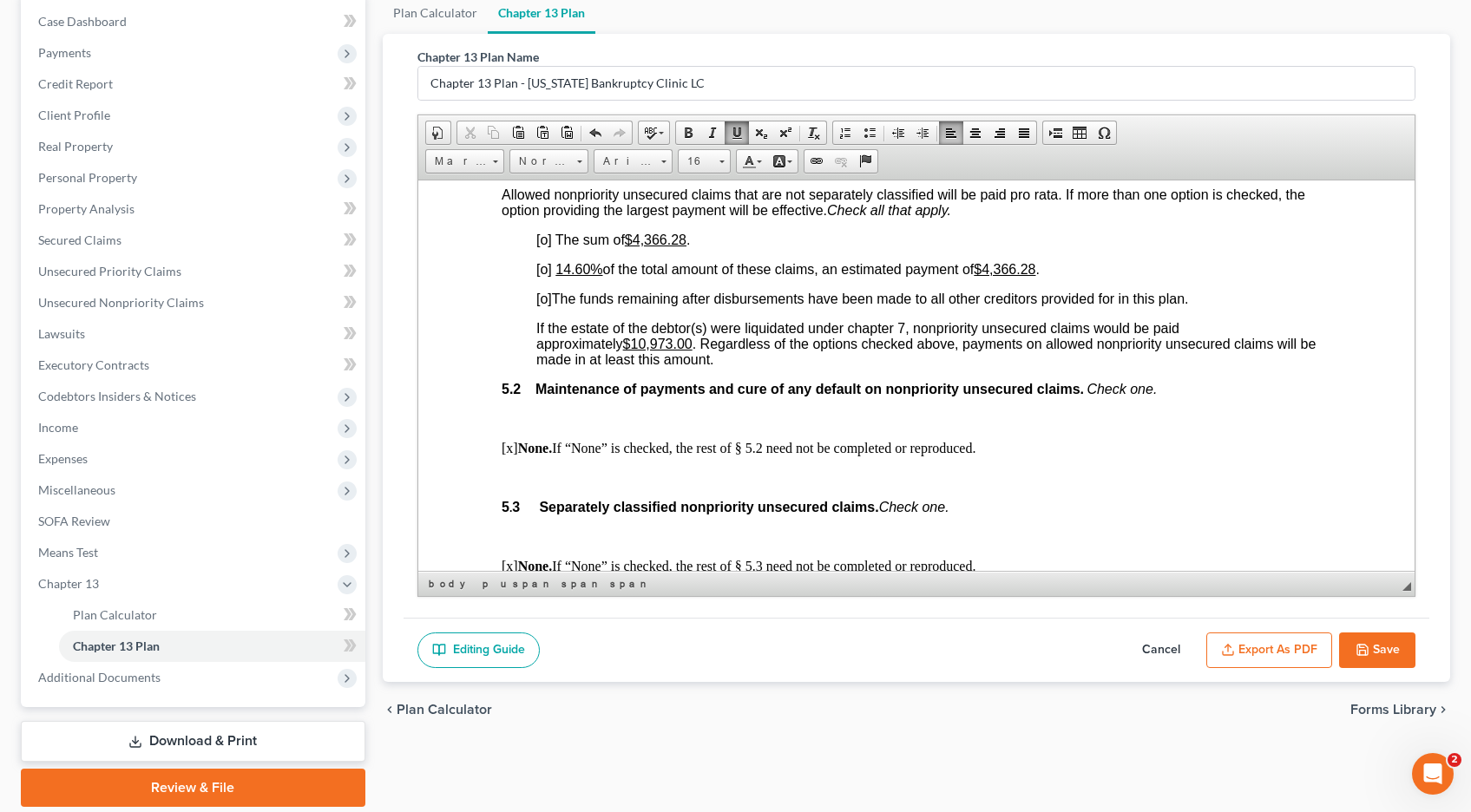
scroll to position [3394, 0]
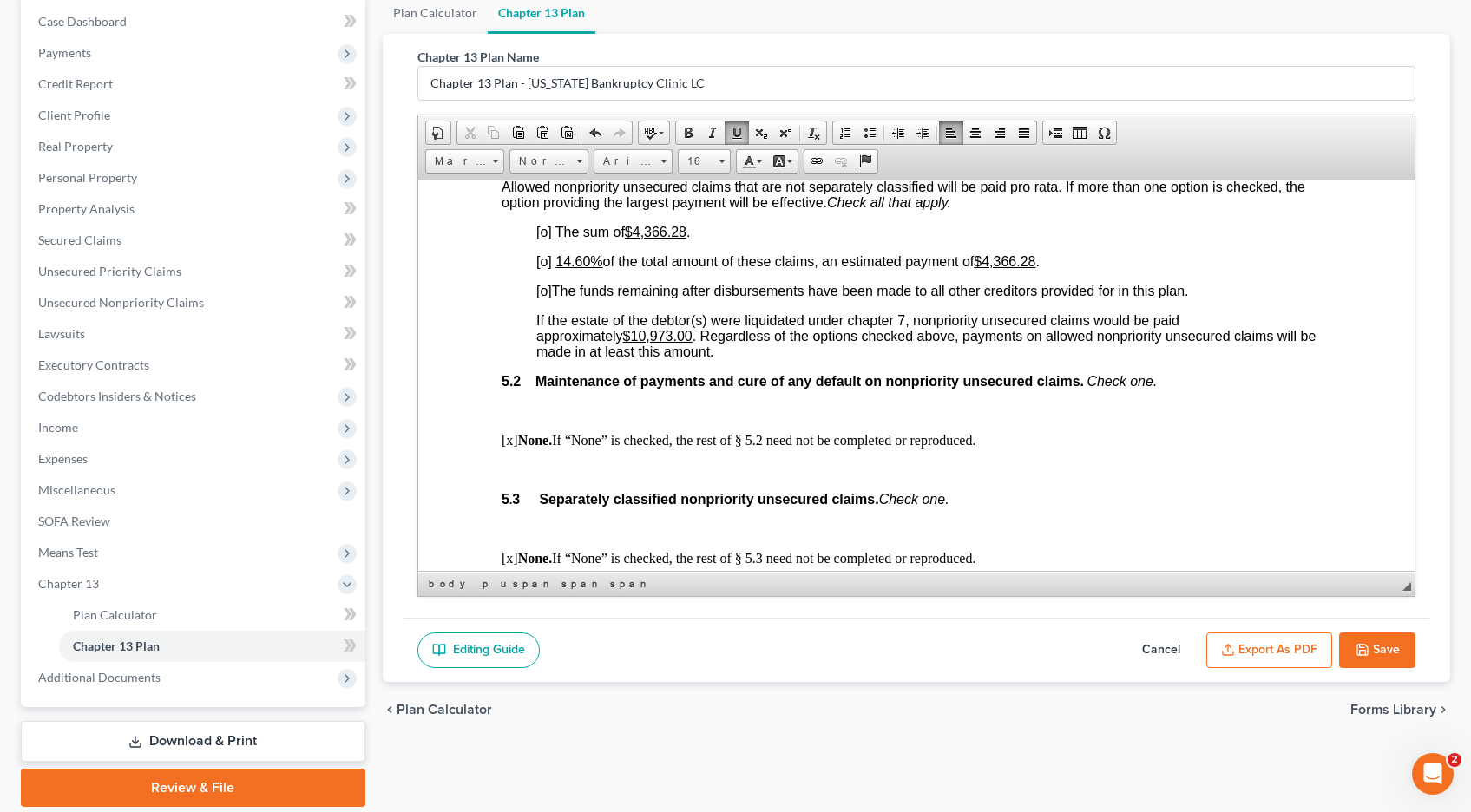
click at [546, 292] on span "[o]" at bounding box center [542, 290] width 15 height 15
drag, startPoint x: 679, startPoint y: 335, endPoint x: 641, endPoint y: 335, distance: 38.0
click at [641, 335] on u "$10,973.00" at bounding box center [657, 335] width 70 height 15
drag, startPoint x: 580, startPoint y: 260, endPoint x: 559, endPoint y: 260, distance: 21.0
click at [559, 260] on u "14.60%" at bounding box center [578, 261] width 46 height 15
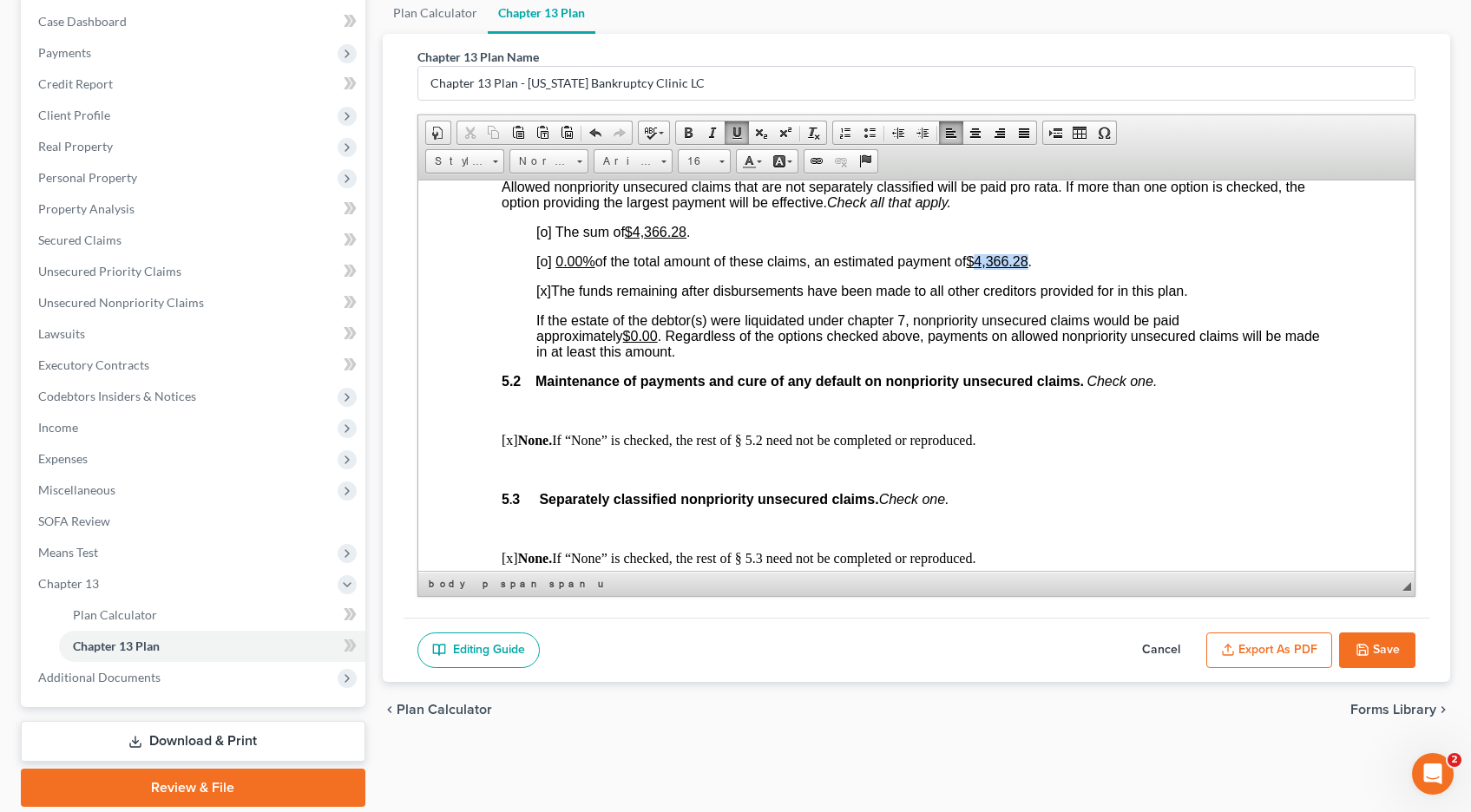
drag, startPoint x: 1038, startPoint y: 259, endPoint x: 985, endPoint y: 258, distance: 53.0
click at [985, 258] on u "$4,366.28" at bounding box center [996, 261] width 62 height 15
drag, startPoint x: 689, startPoint y: 230, endPoint x: 638, endPoint y: 229, distance: 51.0
click at [638, 229] on span "The sum of $4,366.28 ." at bounding box center [623, 231] width 136 height 15
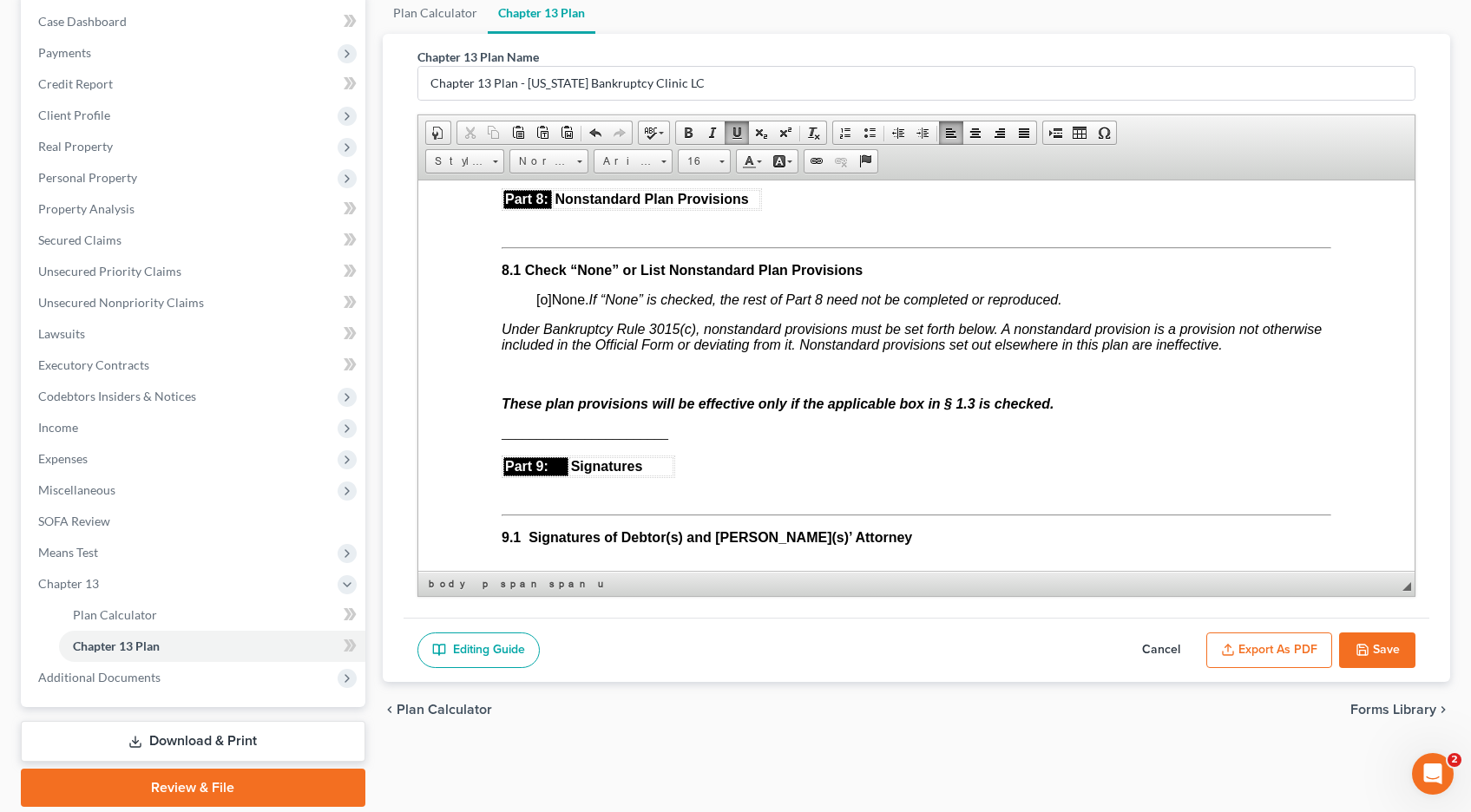
scroll to position [4282, 0]
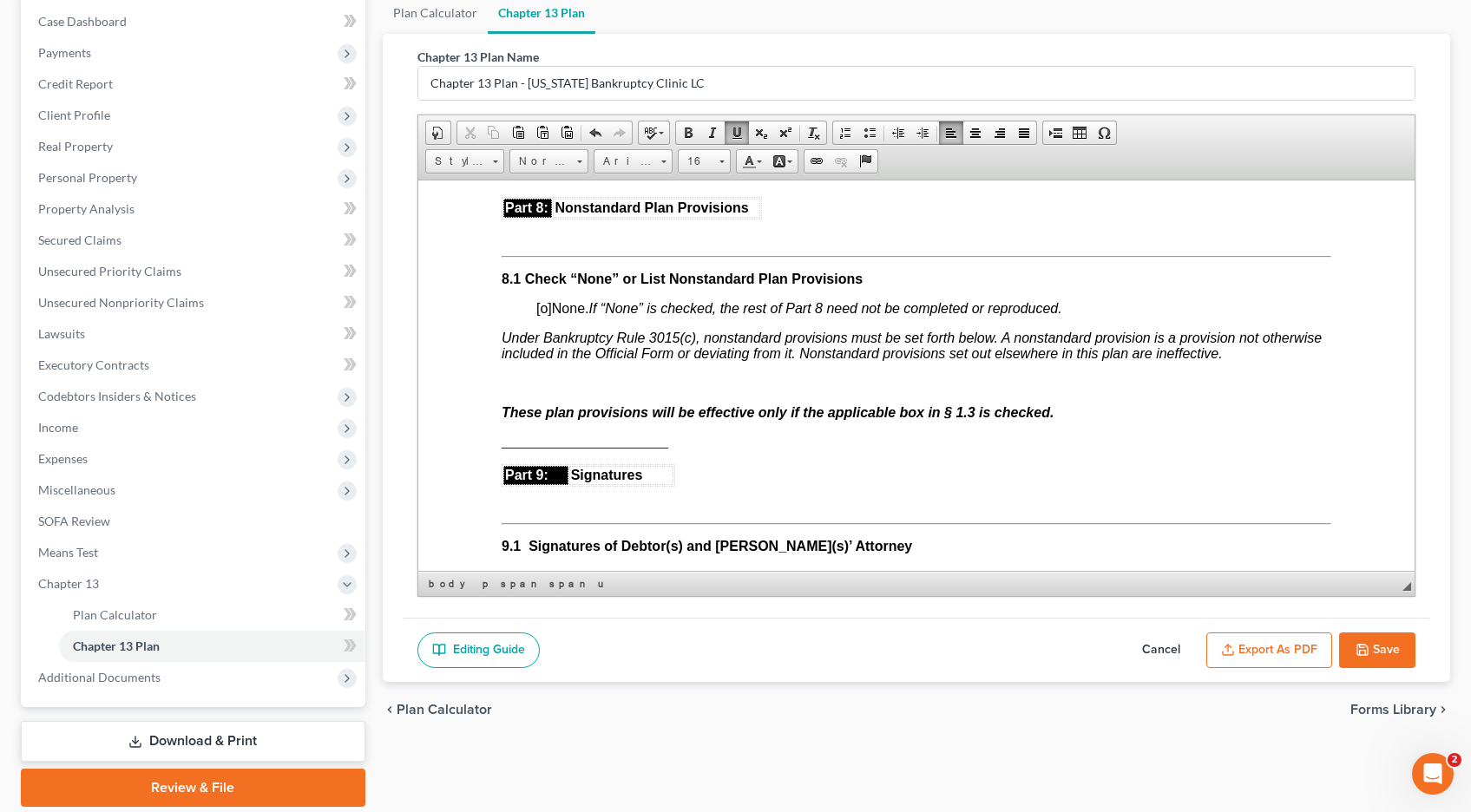
click at [511, 381] on p at bounding box center [915, 382] width 830 height 15
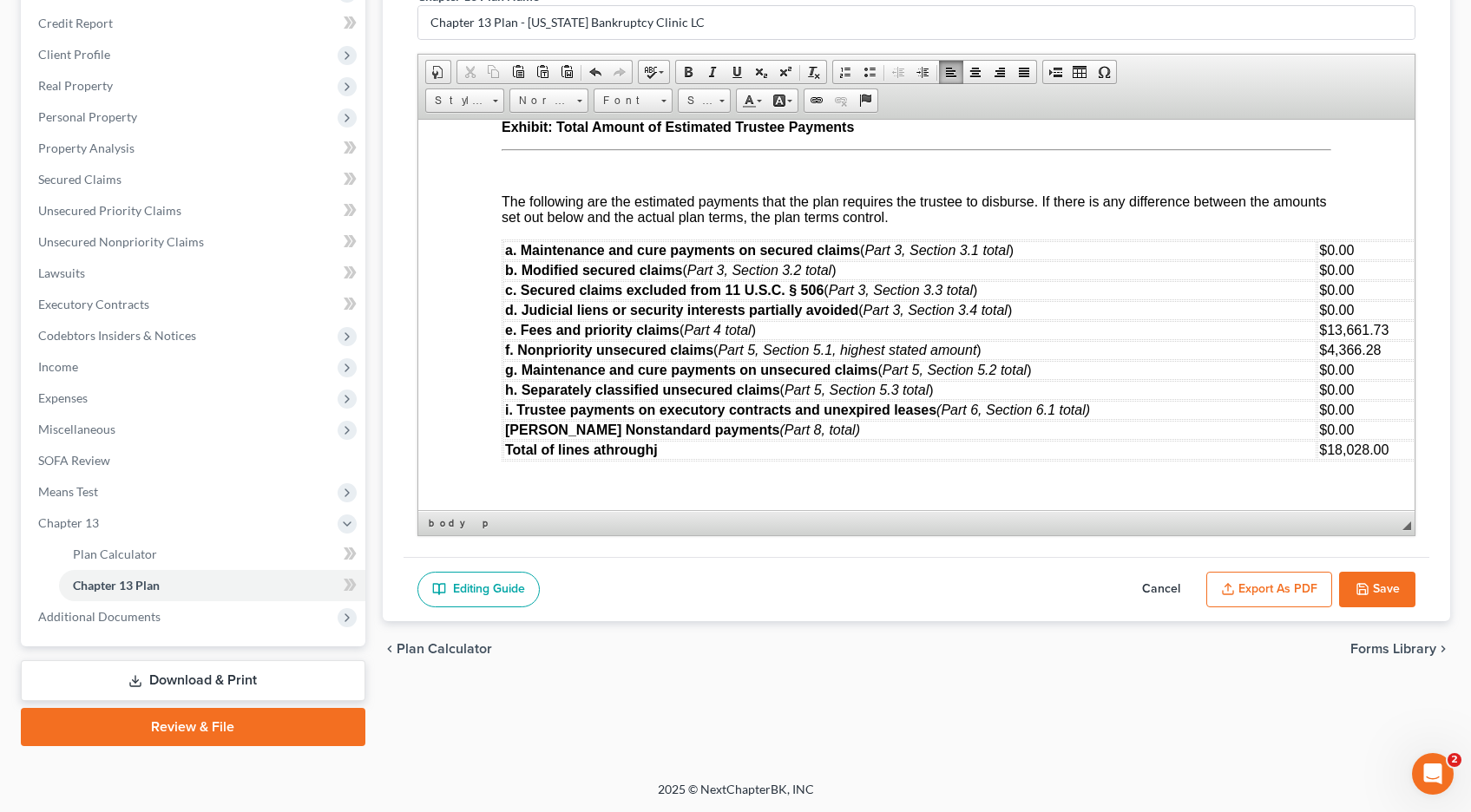
scroll to position [6502, 0]
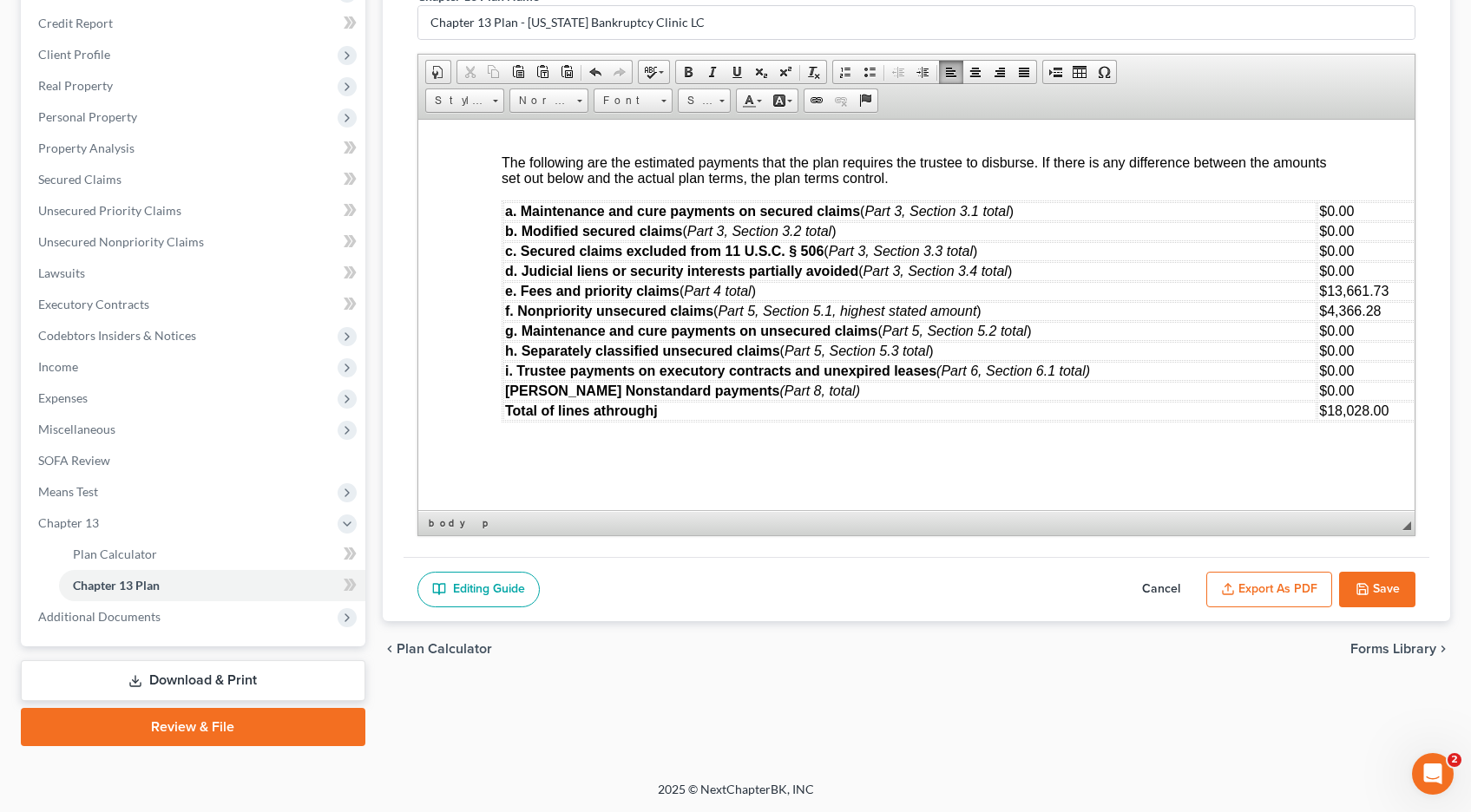
click at [1253, 594] on button "Export as PDF" at bounding box center [1269, 590] width 126 height 37
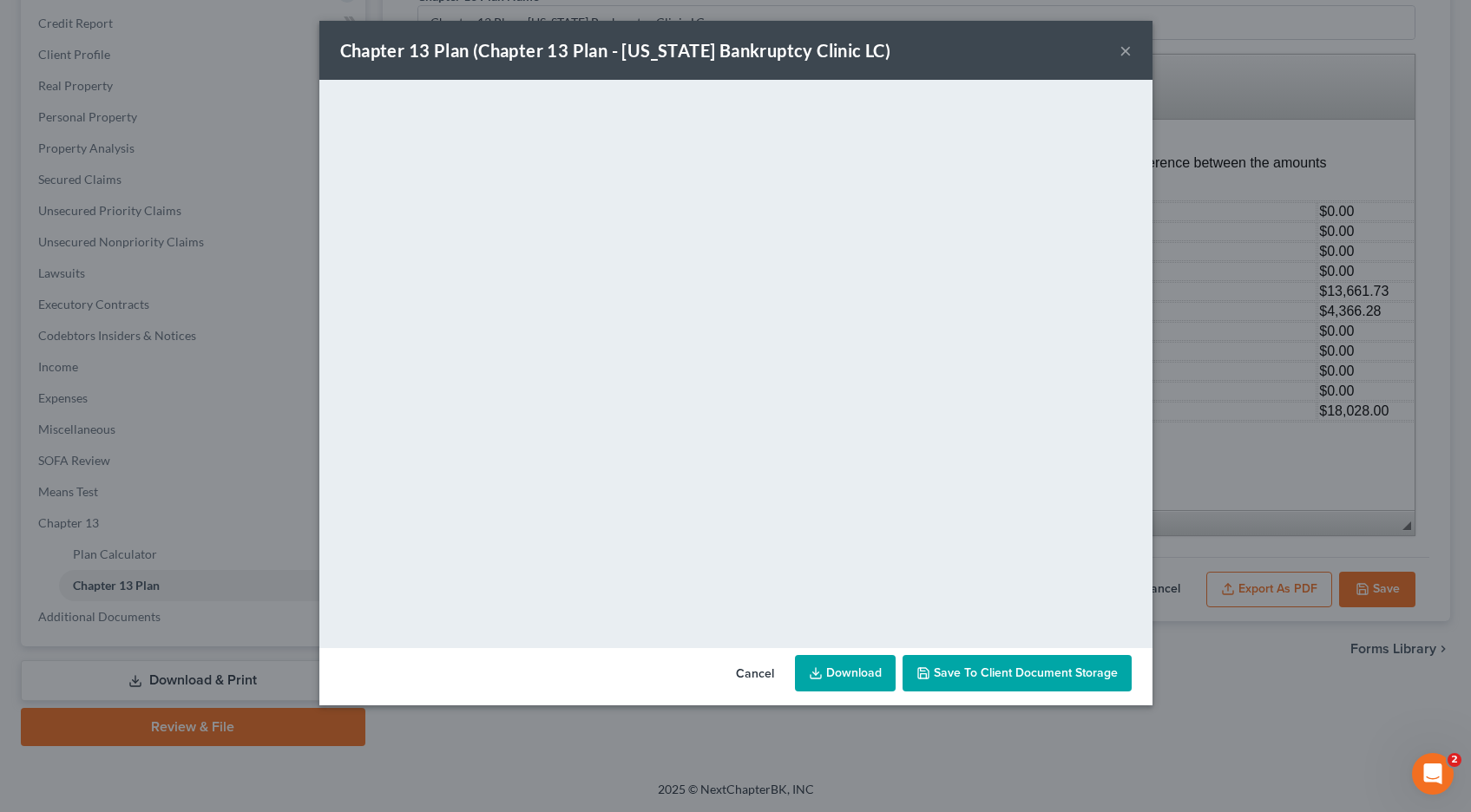
click at [847, 676] on link "Download" at bounding box center [845, 673] width 101 height 37
click at [946, 675] on span "Save to Client Document Storage" at bounding box center [1026, 673] width 184 height 15
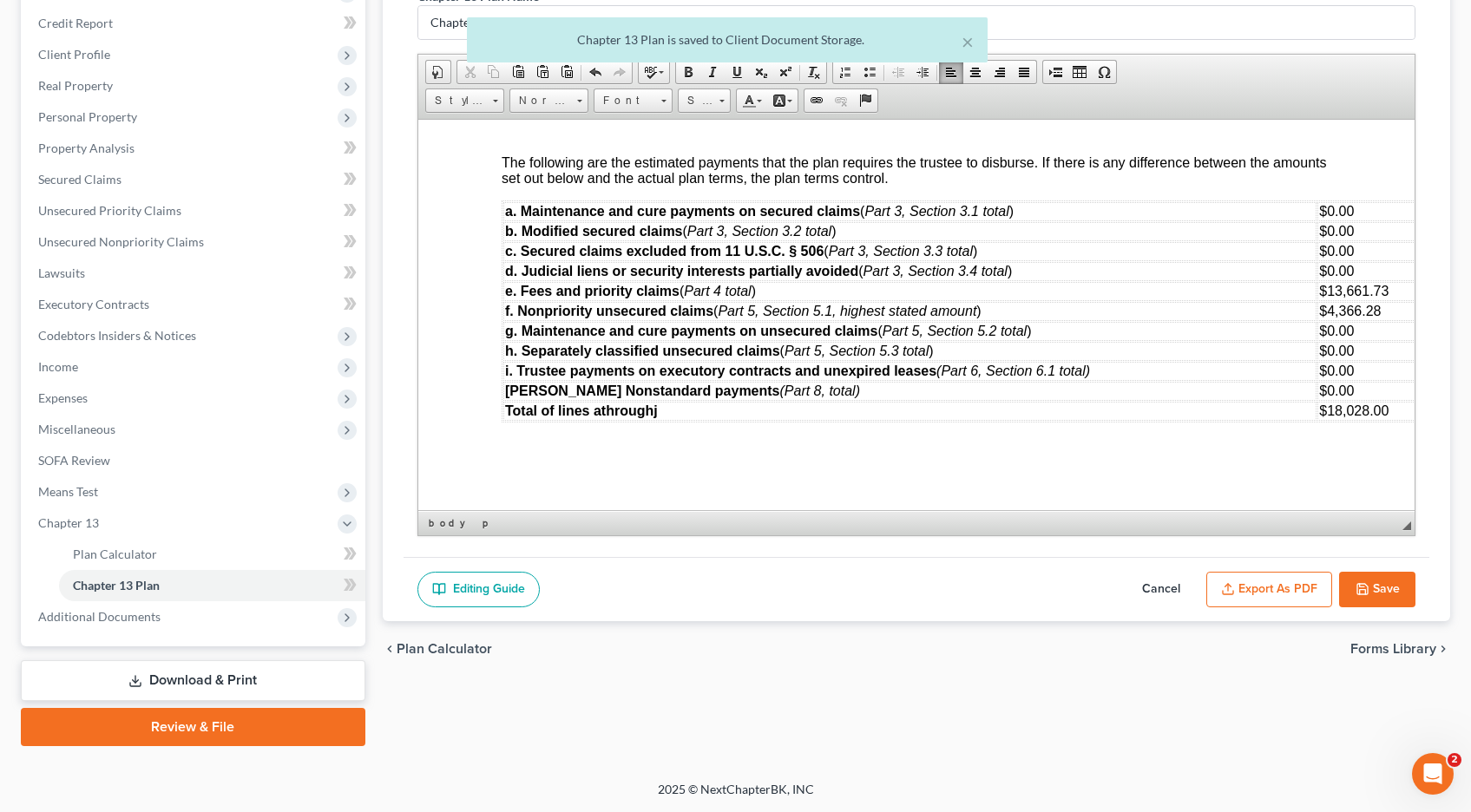
click at [1377, 590] on button "Save" at bounding box center [1377, 590] width 76 height 37
select select "0"
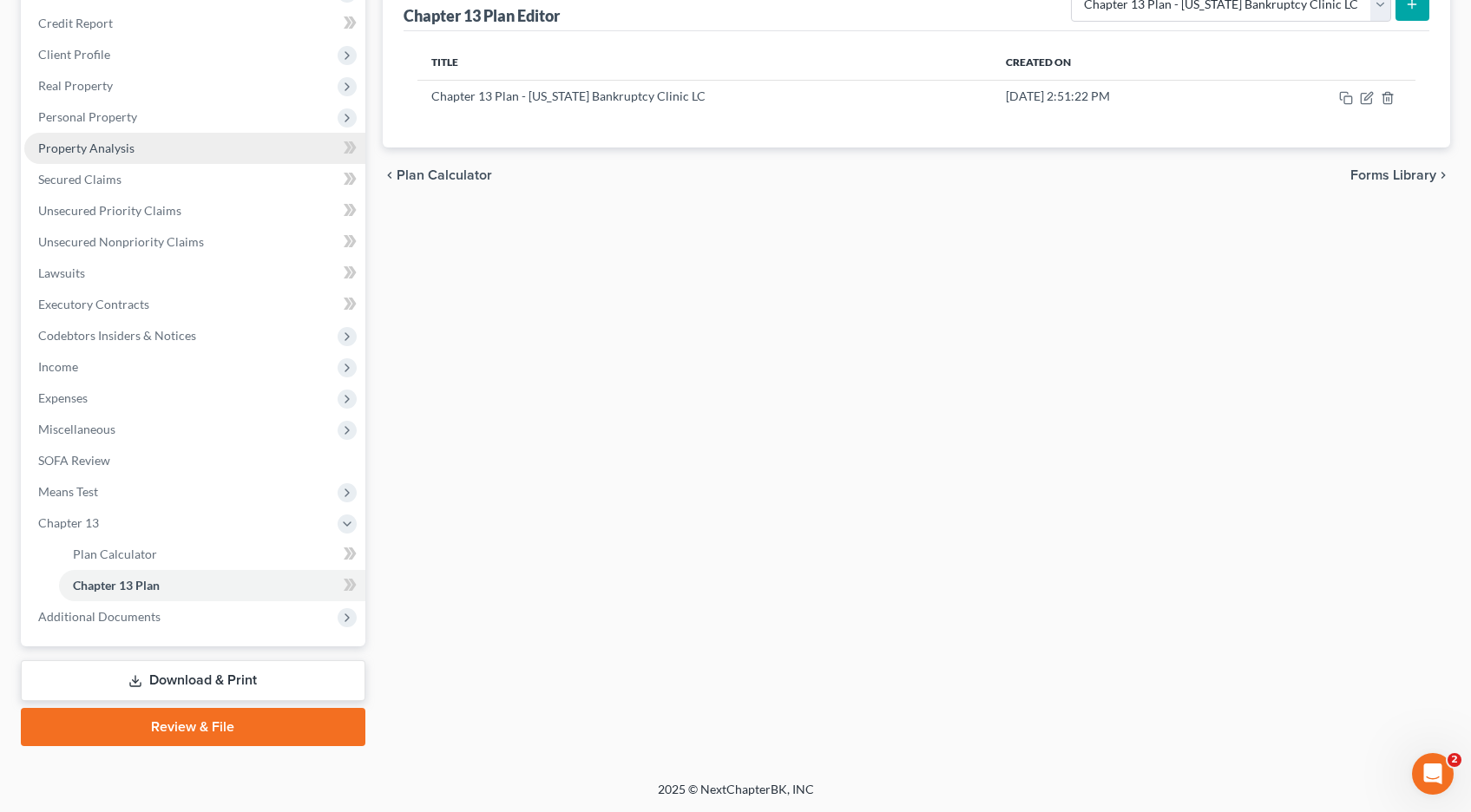
scroll to position [0, 0]
